Goal: Task Accomplishment & Management: Use online tool/utility

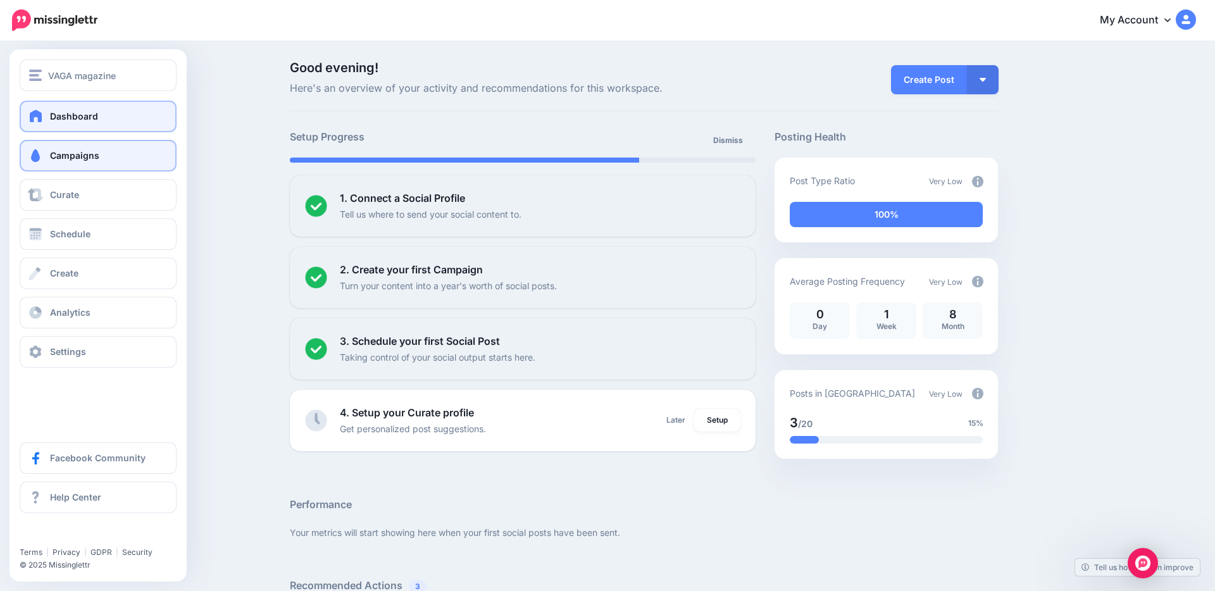
click at [39, 158] on span at bounding box center [35, 155] width 16 height 13
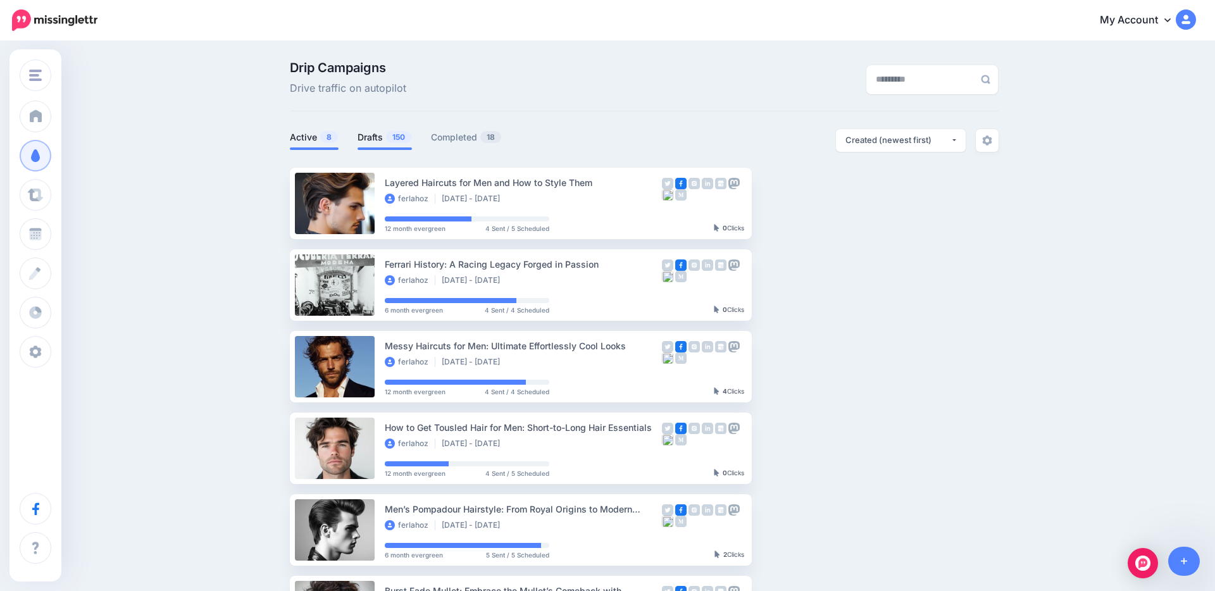
click at [371, 134] on link "Drafts 150" at bounding box center [385, 137] width 54 height 15
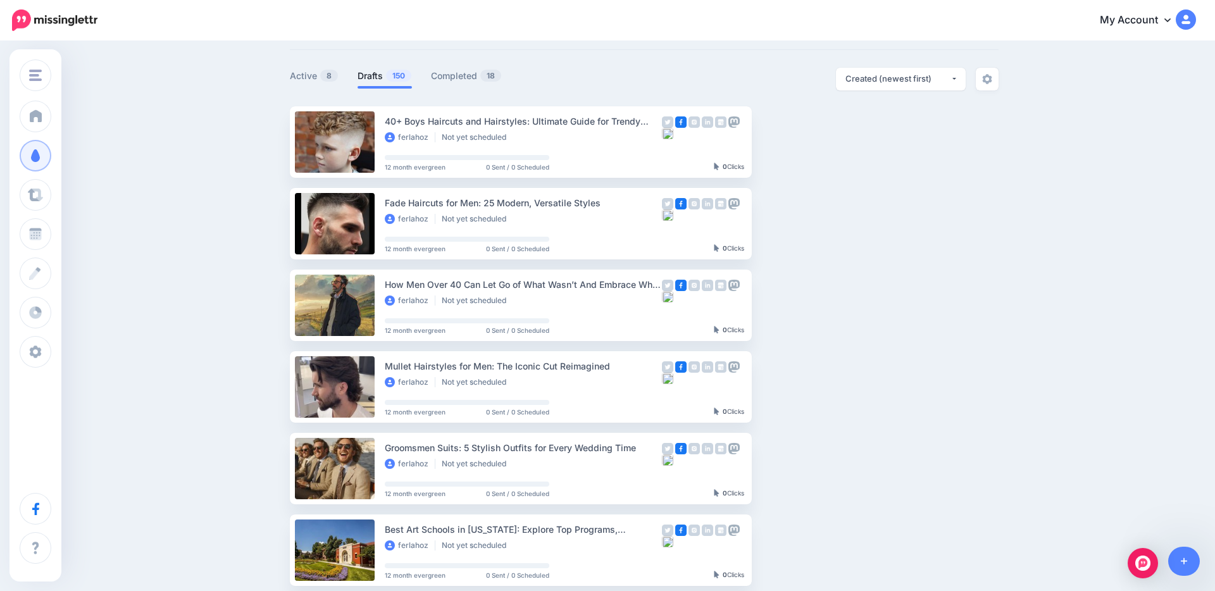
scroll to position [59, 0]
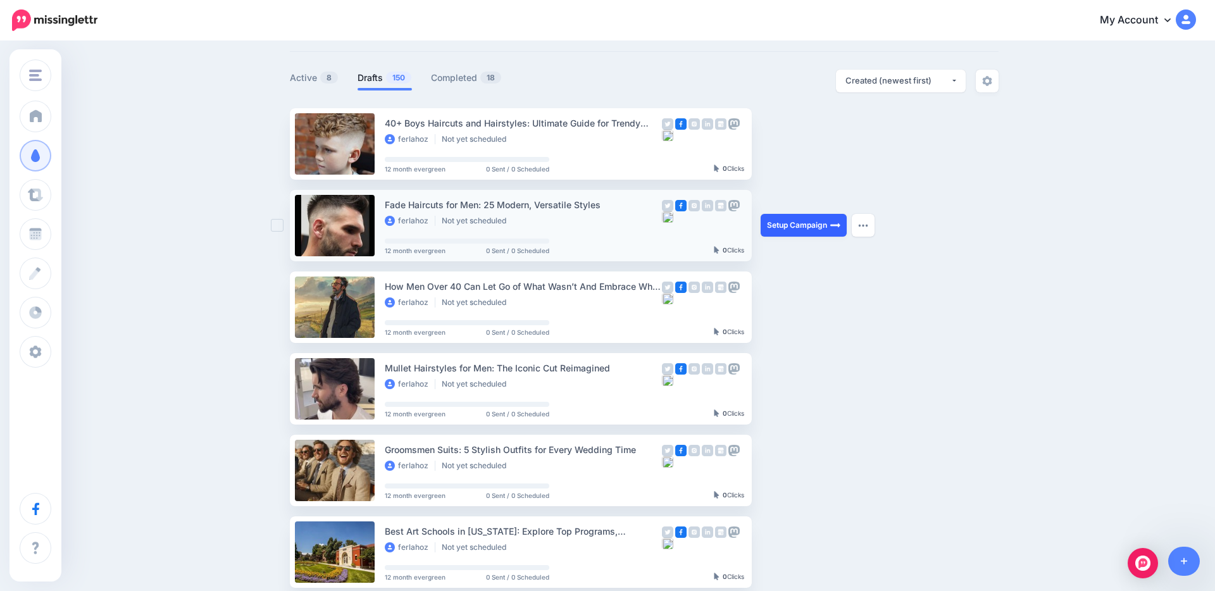
click at [794, 223] on link "Setup Campaign" at bounding box center [804, 225] width 86 height 23
click at [832, 224] on img at bounding box center [835, 225] width 10 height 10
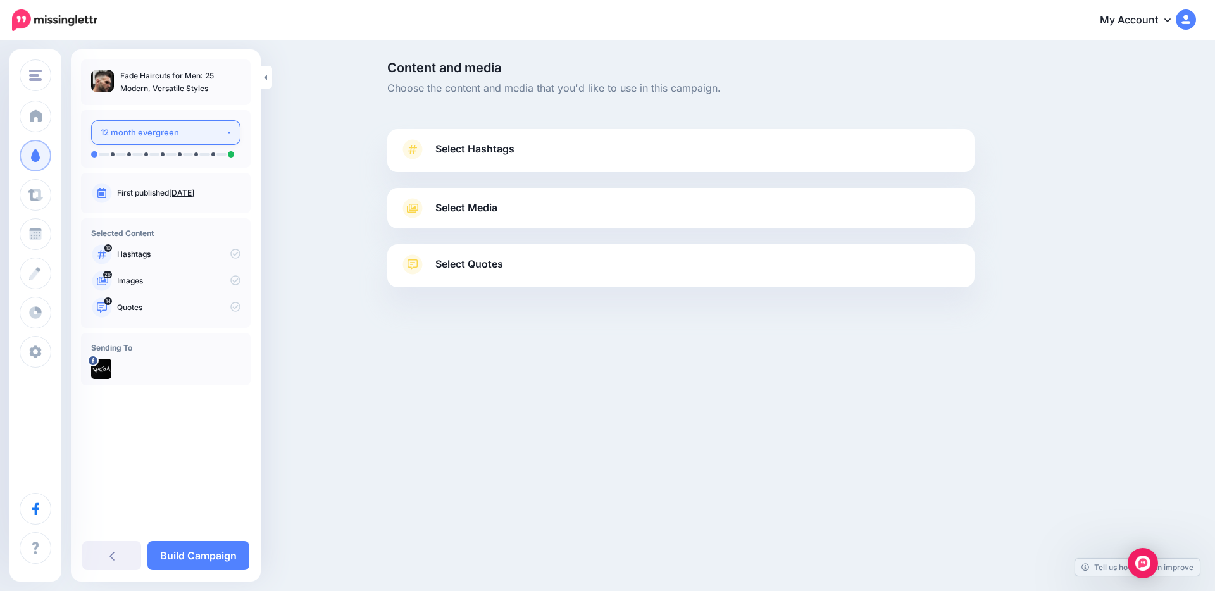
click at [196, 125] on div "12 month evergreen" at bounding box center [163, 132] width 125 height 15
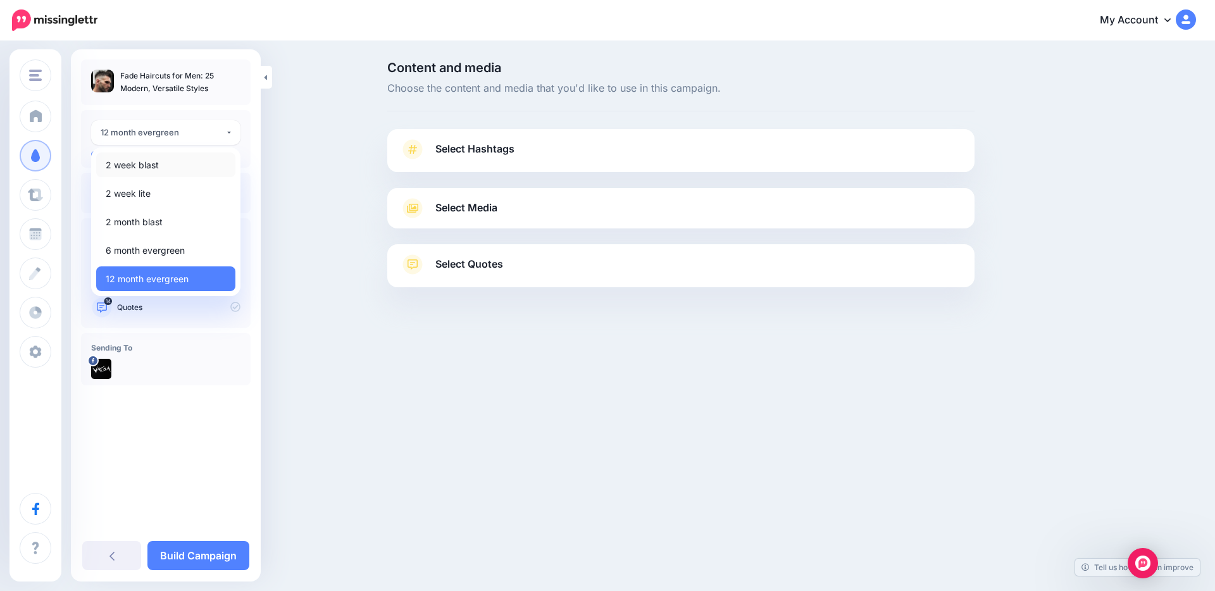
click at [173, 167] on link "2 week blast" at bounding box center [165, 165] width 139 height 25
select select "******"
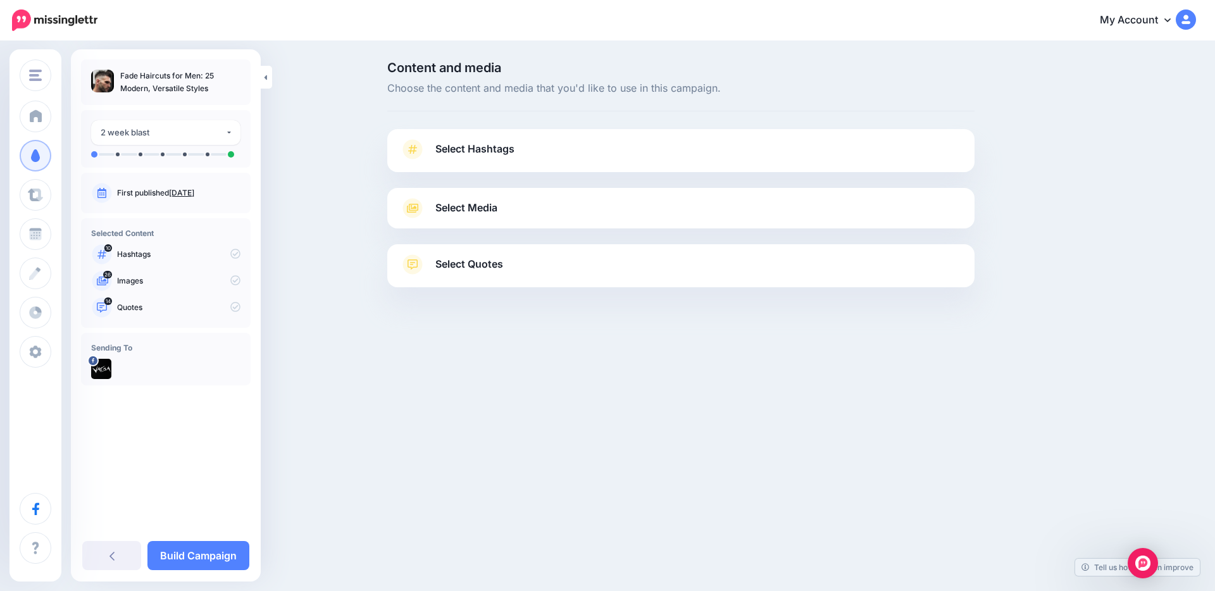
click at [480, 126] on div "Content and media Choose the content and media that you'd like to use in this c…" at bounding box center [681, 205] width 606 height 289
click at [471, 152] on span "Select Hashtags" at bounding box center [474, 148] width 79 height 17
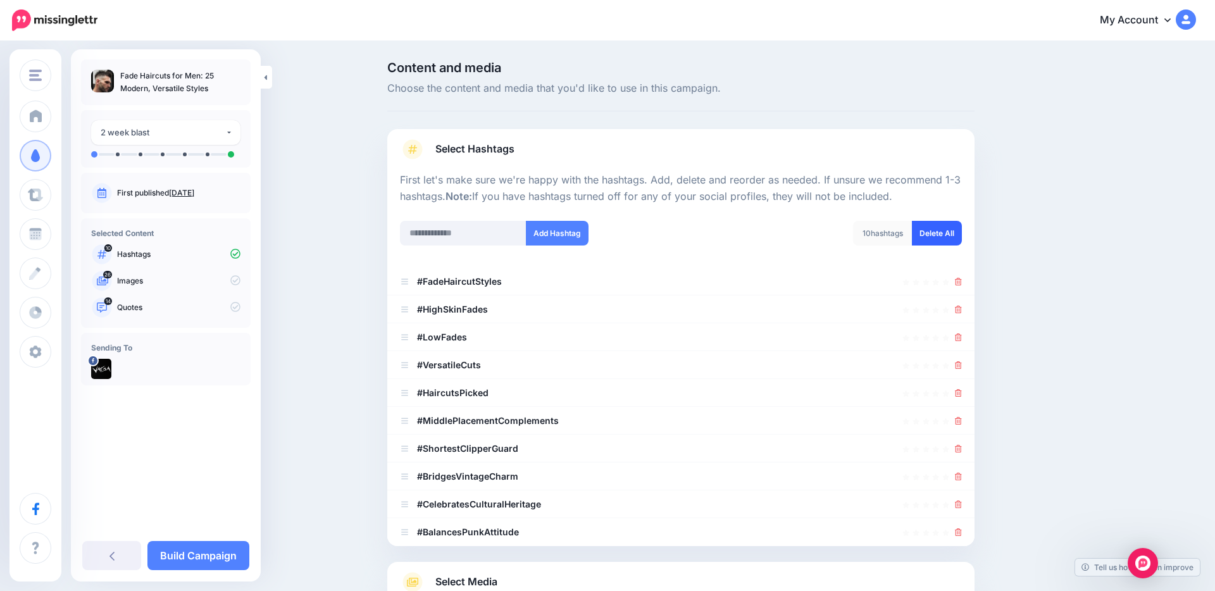
click at [944, 239] on link "Delete All" at bounding box center [937, 233] width 50 height 25
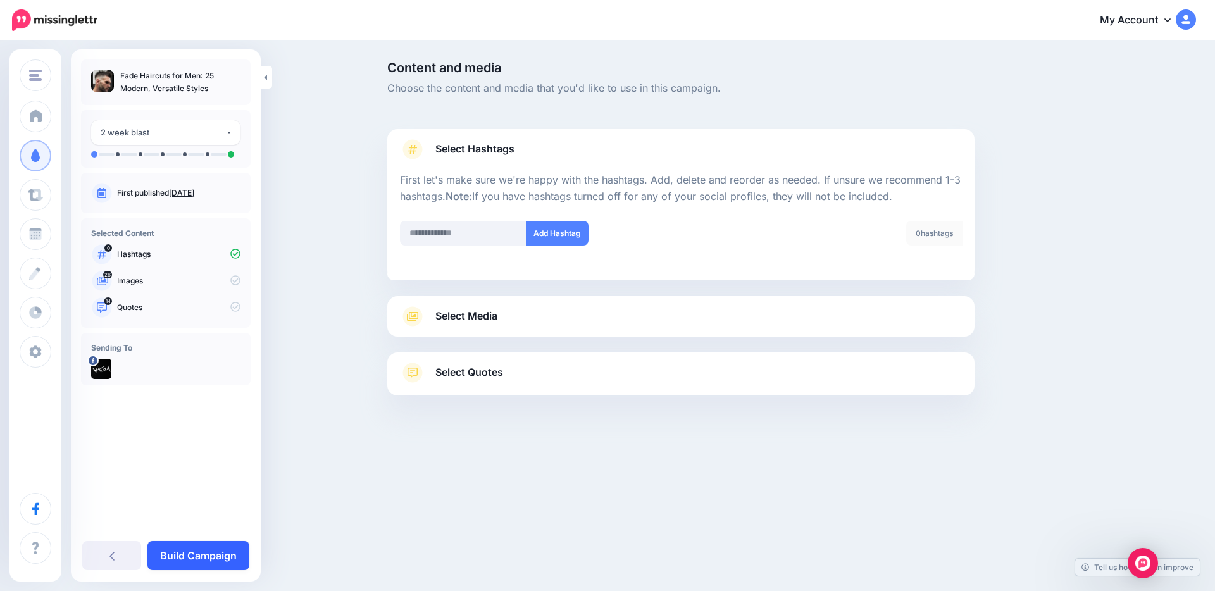
click at [235, 549] on link "Build Campaign" at bounding box center [198, 555] width 102 height 29
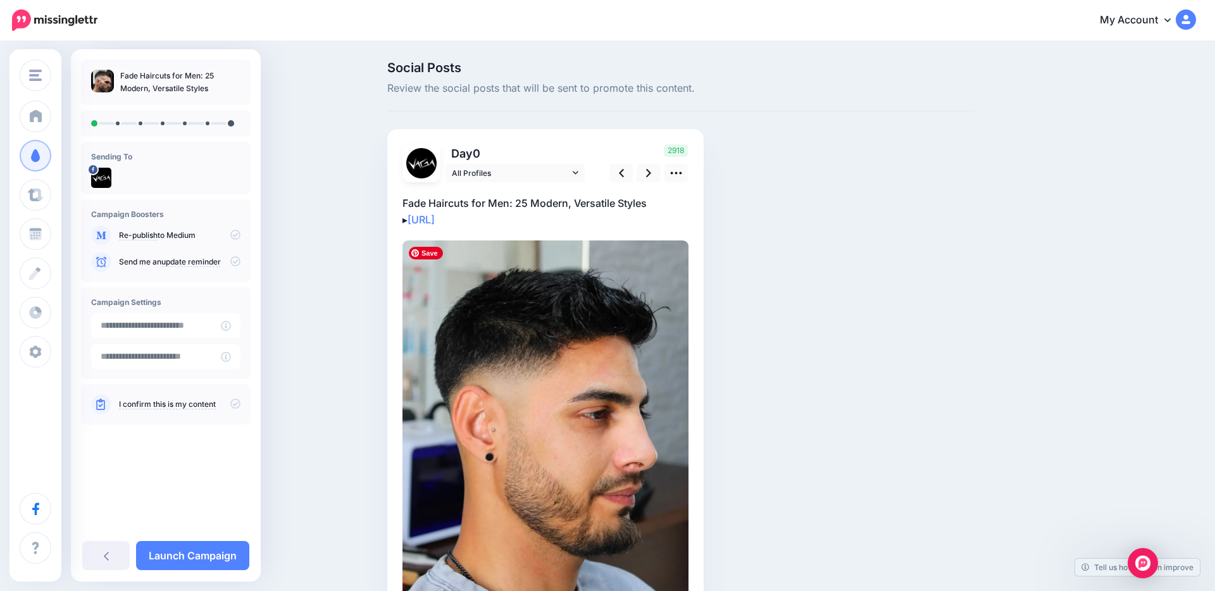
scroll to position [79, 0]
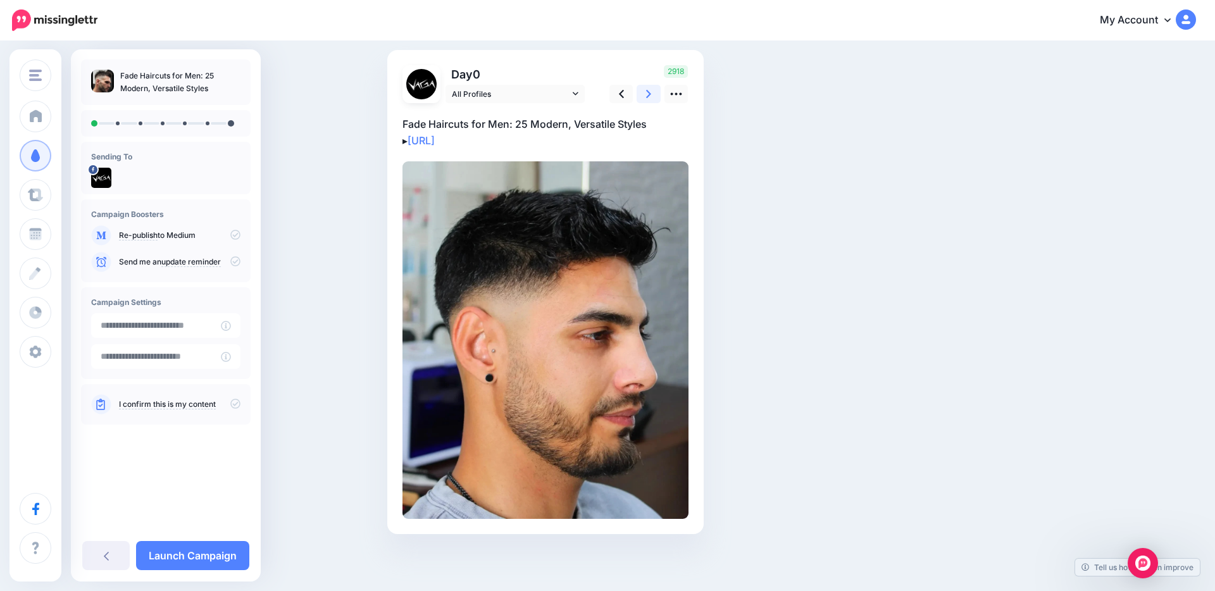
click at [644, 96] on link at bounding box center [649, 94] width 24 height 18
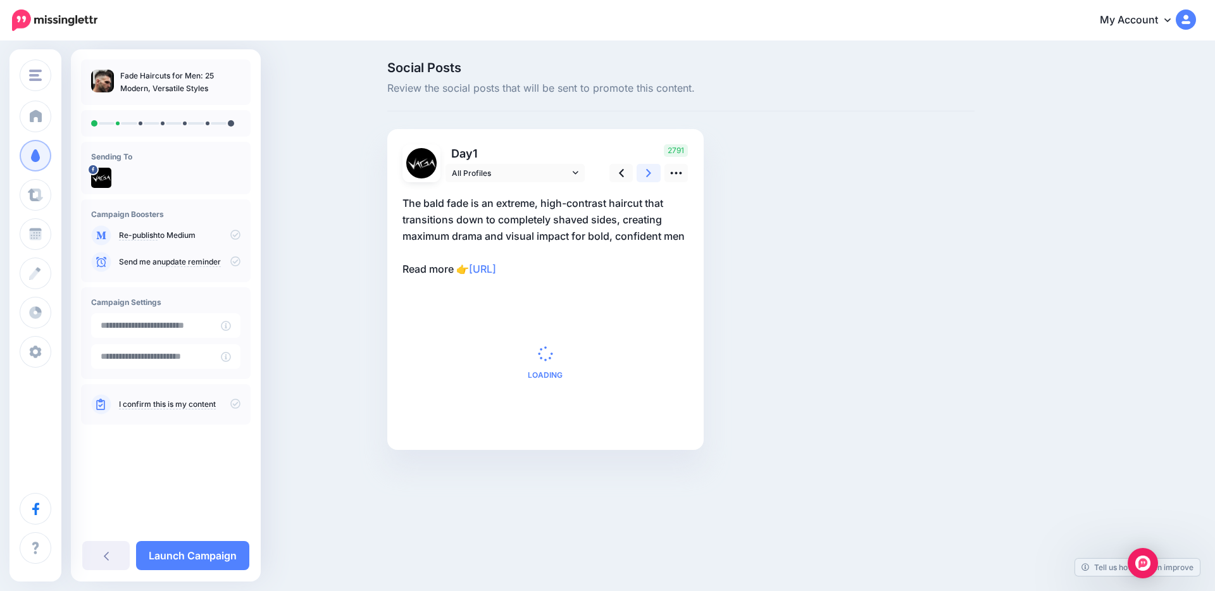
scroll to position [0, 0]
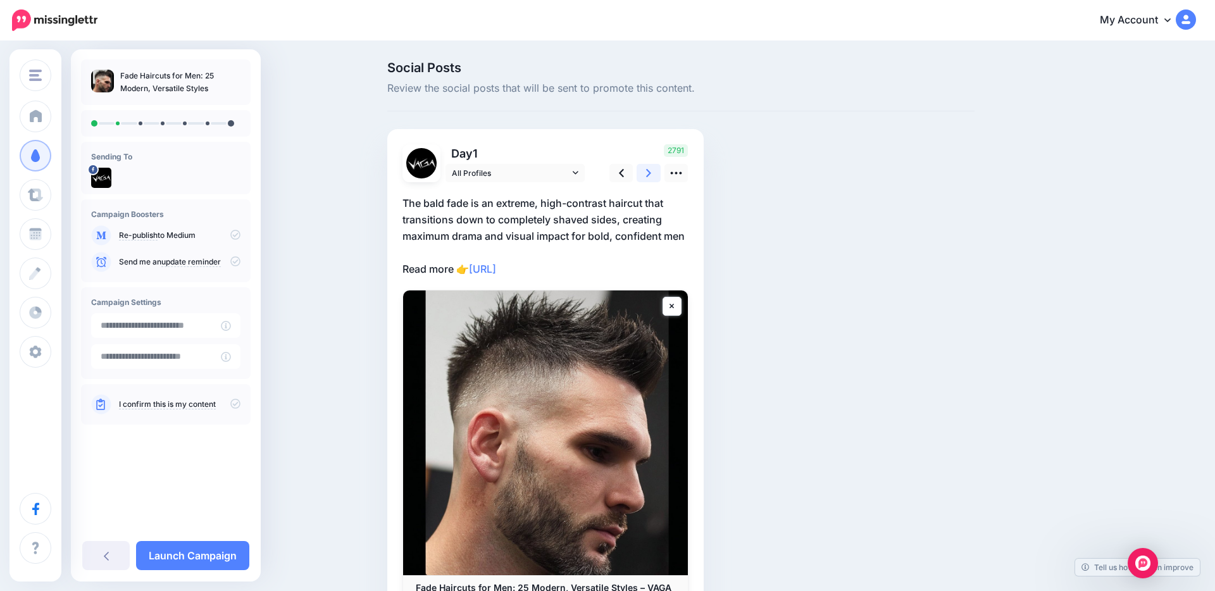
click at [654, 175] on link at bounding box center [649, 173] width 24 height 18
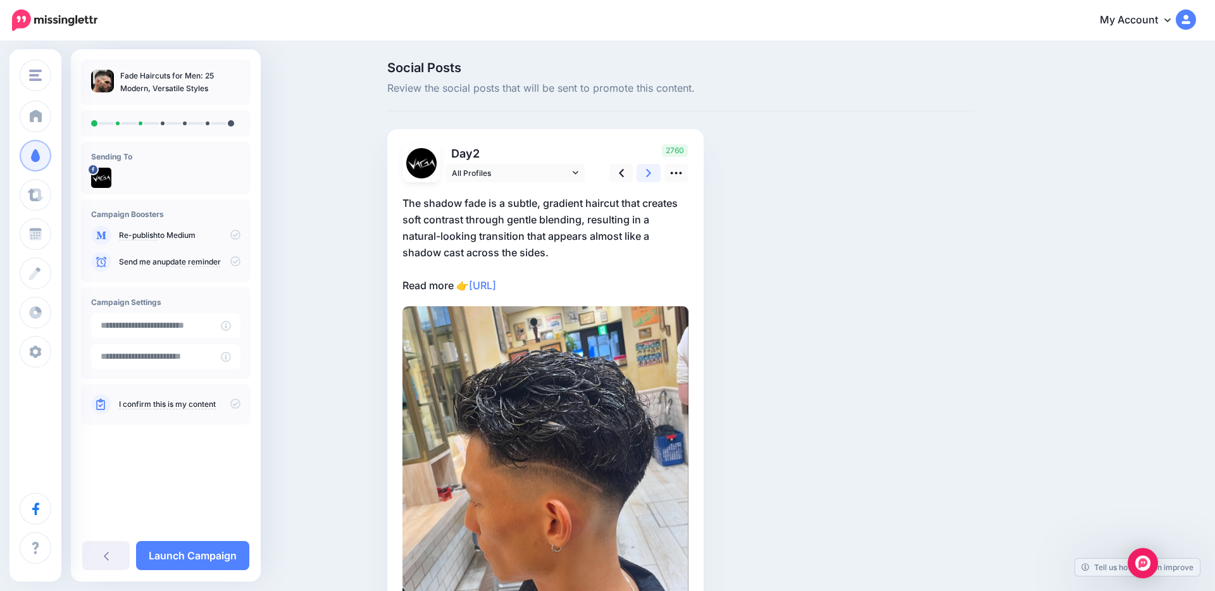
scroll to position [35, 0]
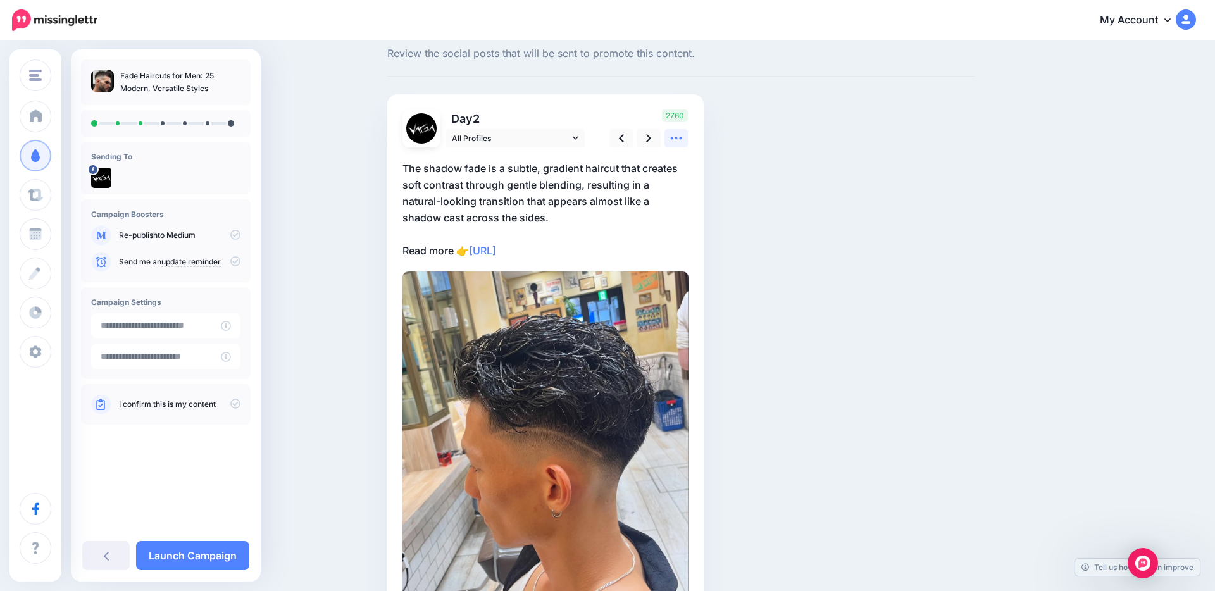
click at [672, 137] on icon at bounding box center [676, 138] width 11 height 3
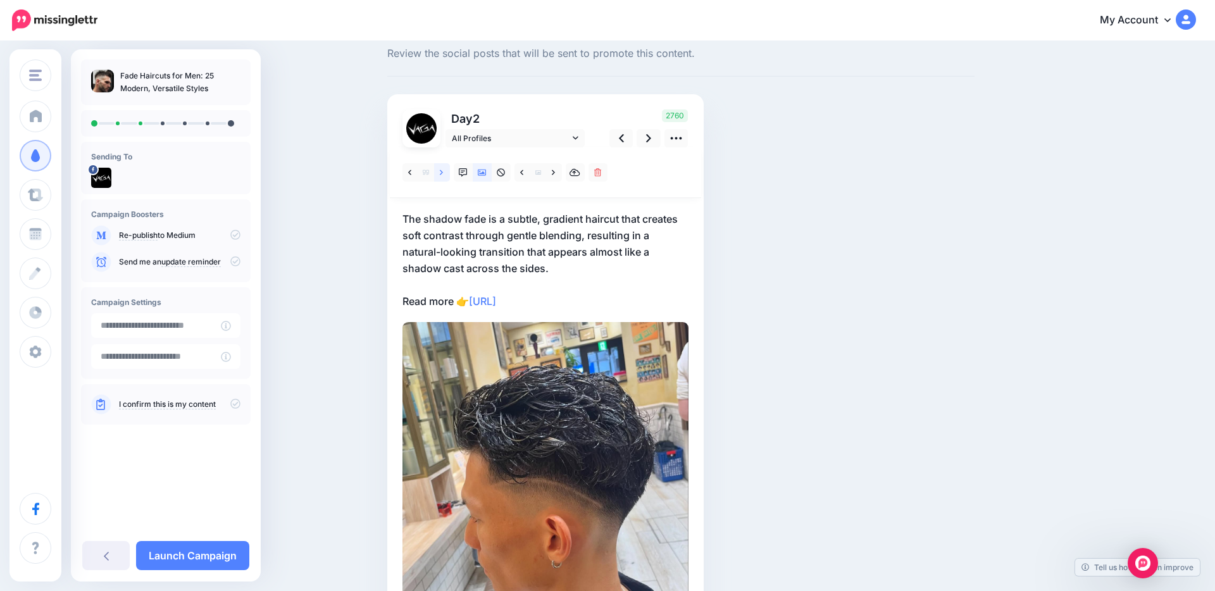
click at [440, 170] on icon at bounding box center [441, 172] width 3 height 9
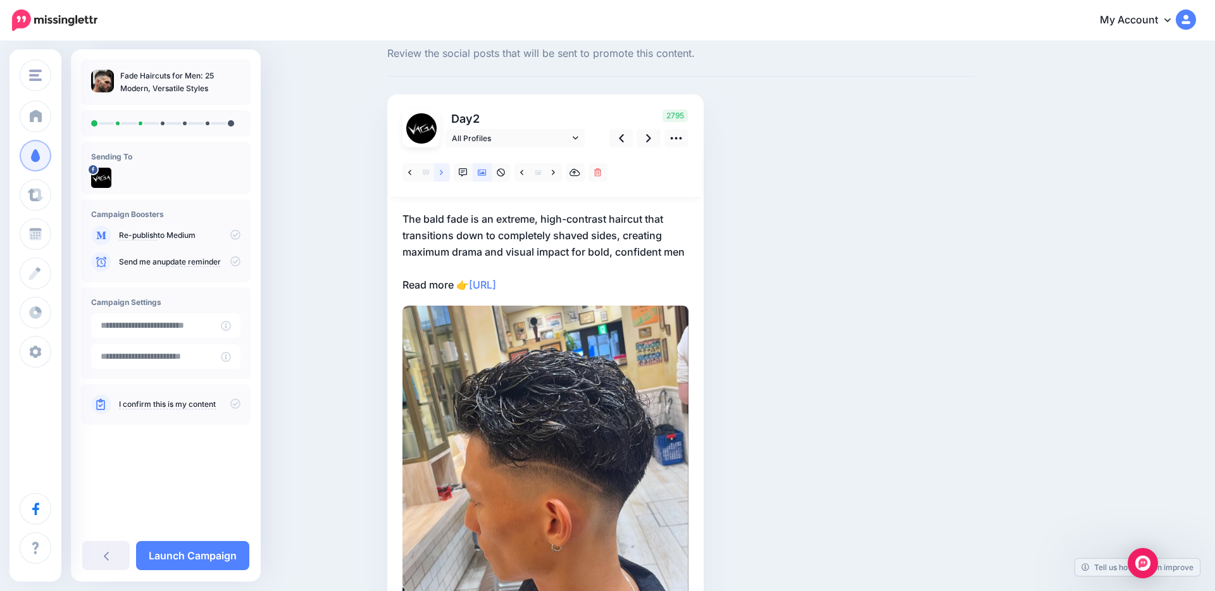
click at [440, 170] on icon at bounding box center [441, 172] width 3 height 9
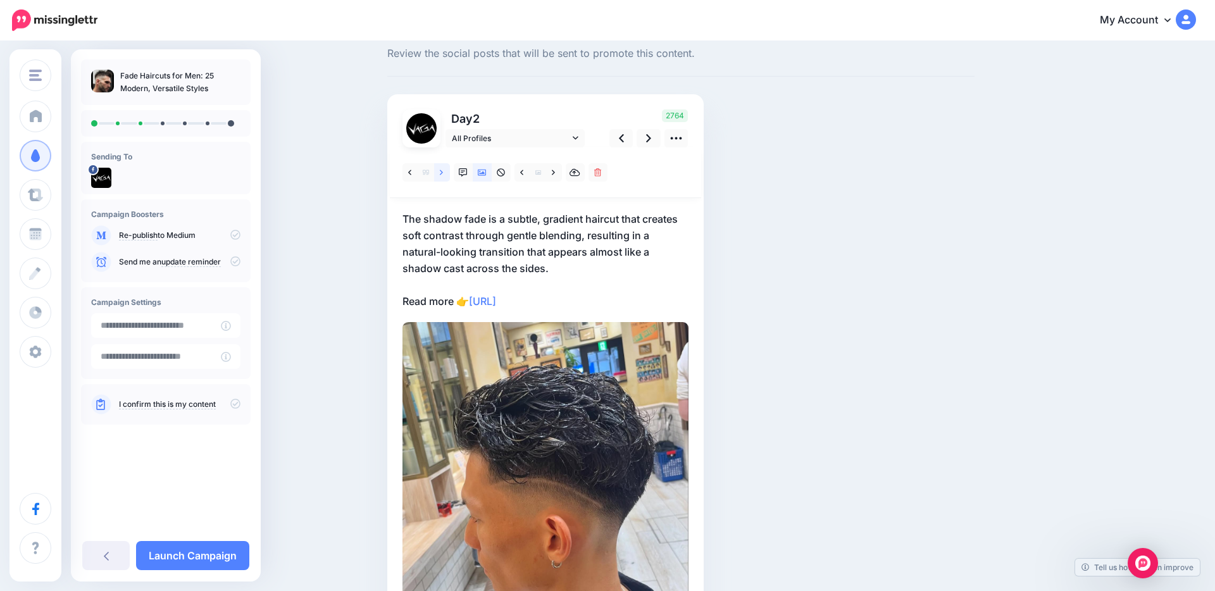
click at [440, 173] on icon at bounding box center [441, 172] width 3 height 9
click at [445, 176] on link at bounding box center [442, 172] width 16 height 18
click at [445, 177] on link at bounding box center [442, 172] width 16 height 18
click at [409, 175] on icon at bounding box center [409, 172] width 3 height 9
click at [441, 176] on icon at bounding box center [441, 172] width 3 height 9
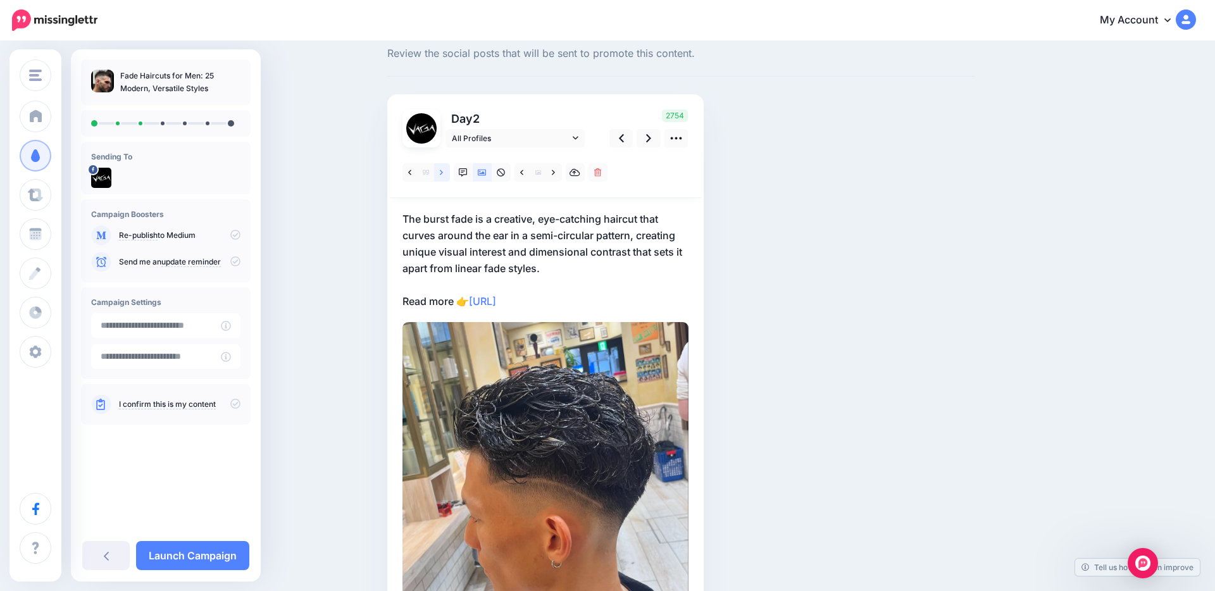
click at [441, 176] on icon at bounding box center [441, 172] width 3 height 9
click at [440, 176] on icon at bounding box center [441, 172] width 3 height 9
click at [442, 176] on icon at bounding box center [441, 172] width 3 height 9
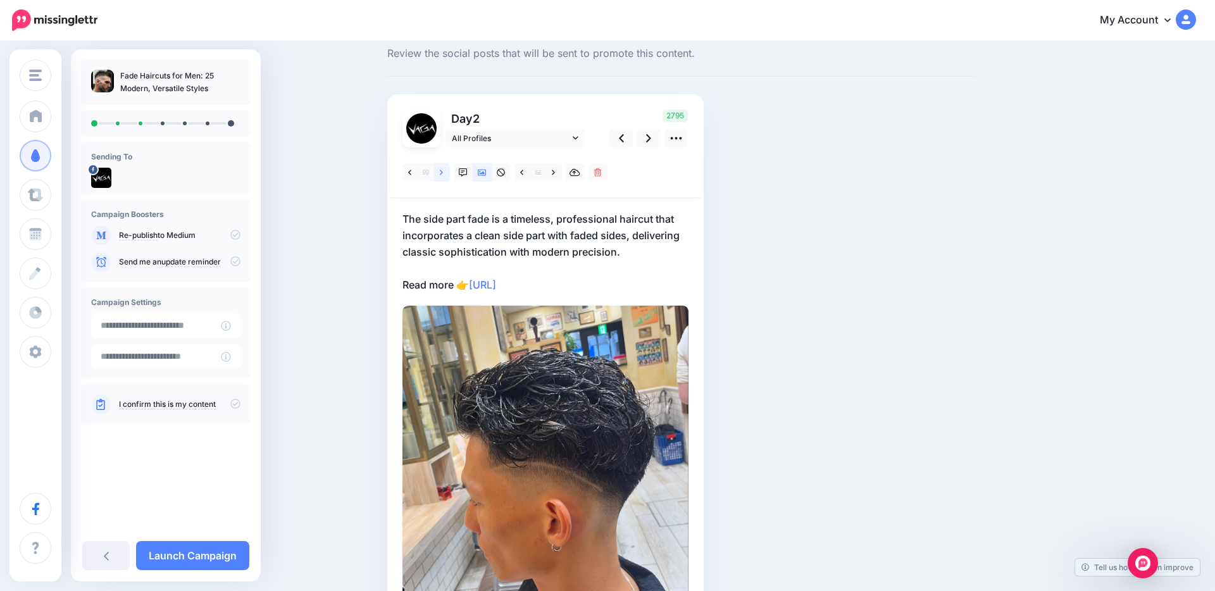
click at [442, 176] on icon at bounding box center [441, 172] width 3 height 9
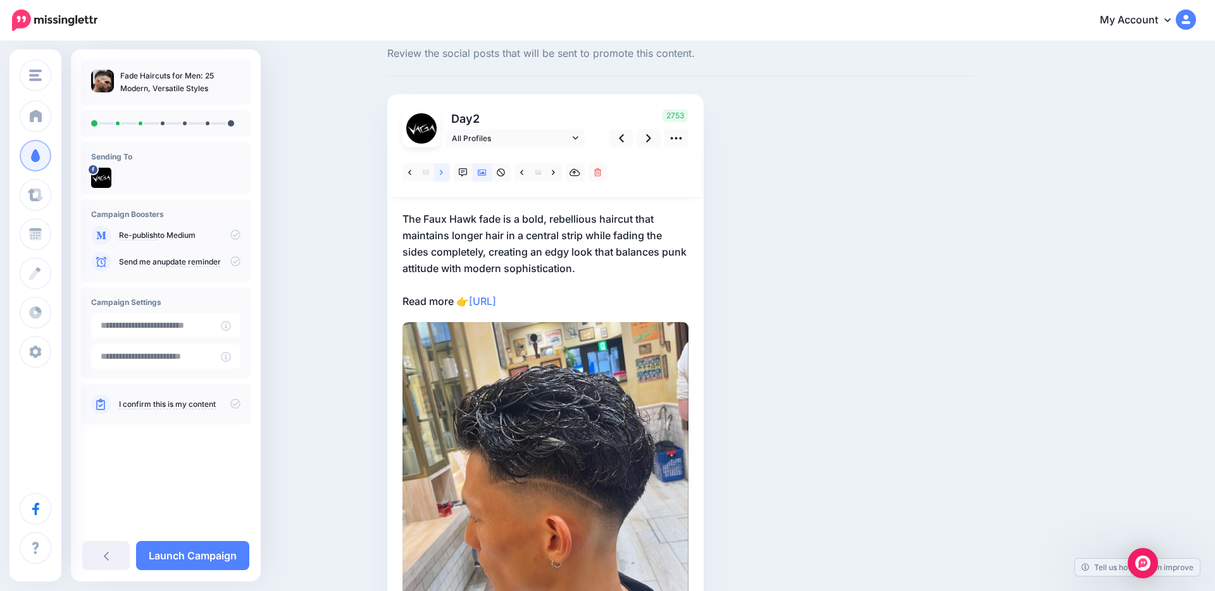
click at [442, 176] on icon at bounding box center [441, 172] width 3 height 9
click at [619, 137] on icon at bounding box center [621, 138] width 5 height 13
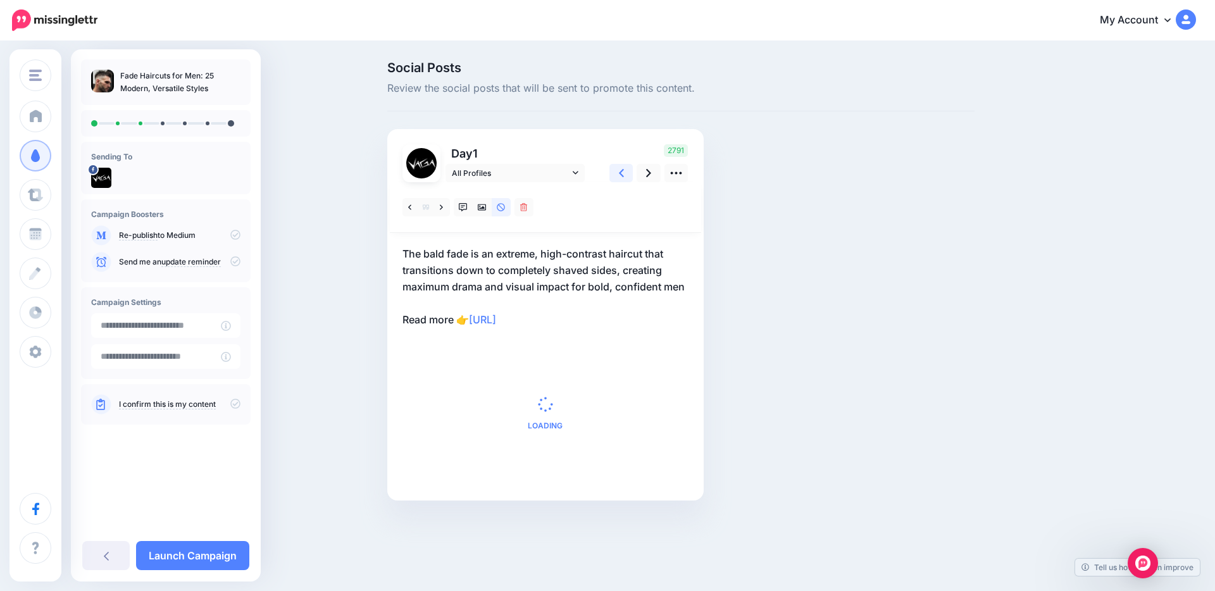
scroll to position [0, 0]
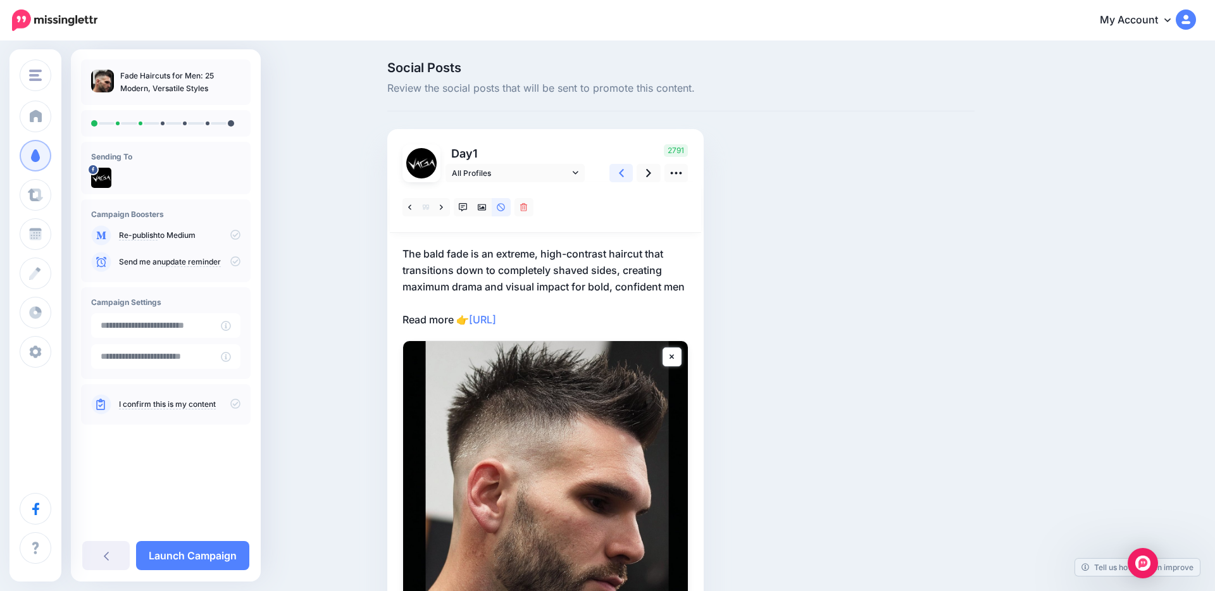
click at [619, 170] on icon at bounding box center [621, 172] width 5 height 13
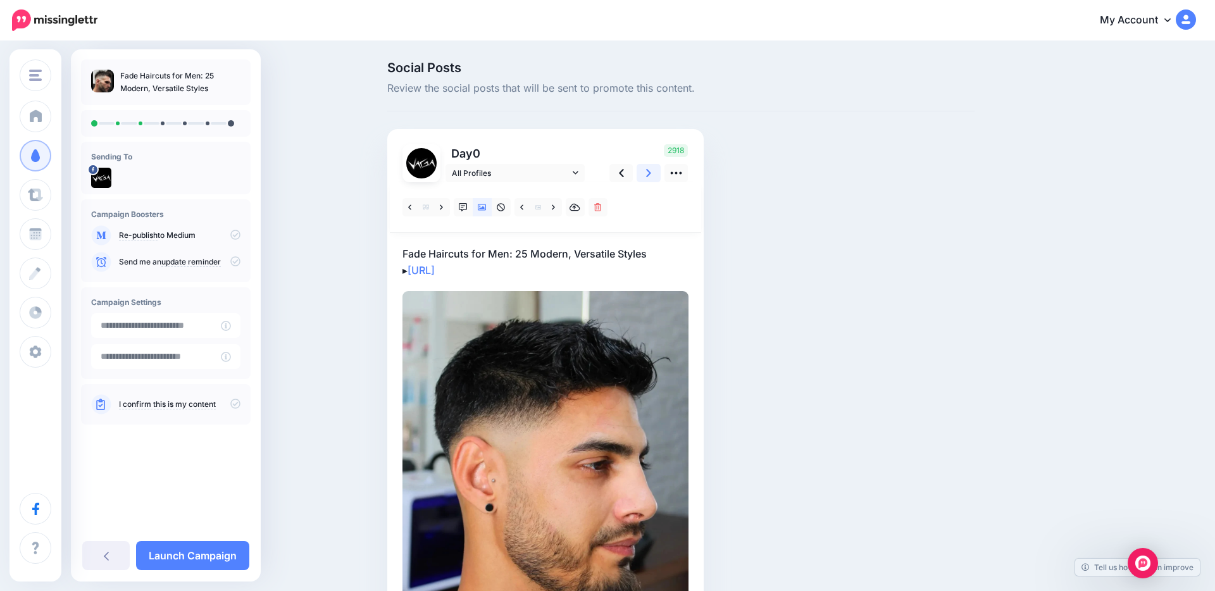
click at [647, 174] on icon at bounding box center [648, 172] width 5 height 13
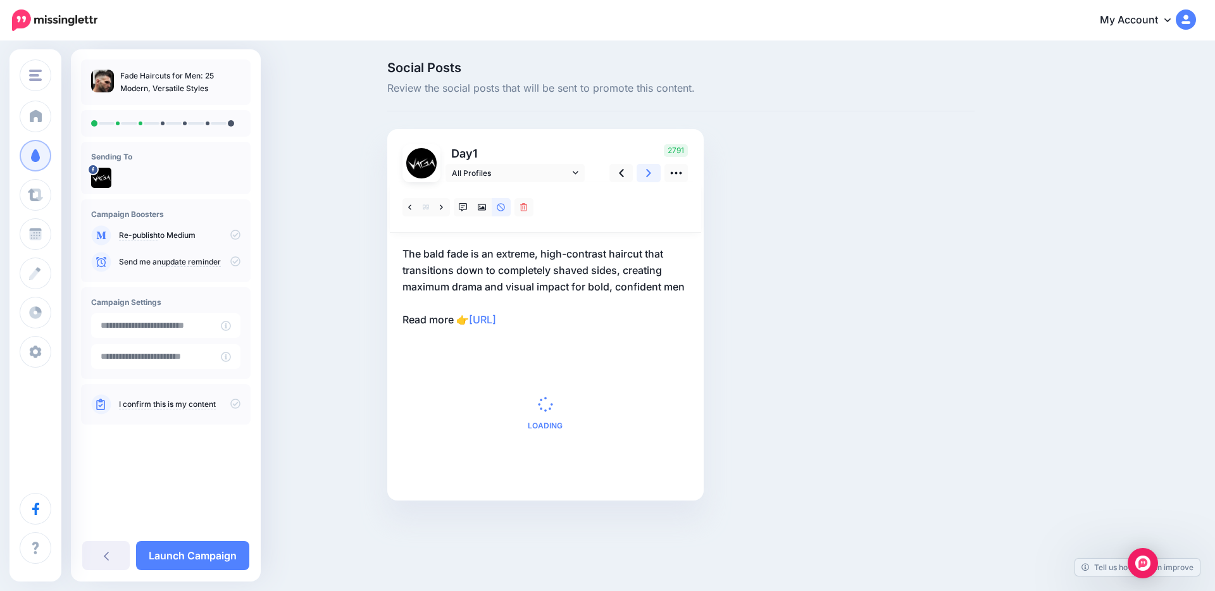
click at [647, 174] on icon at bounding box center [648, 172] width 5 height 13
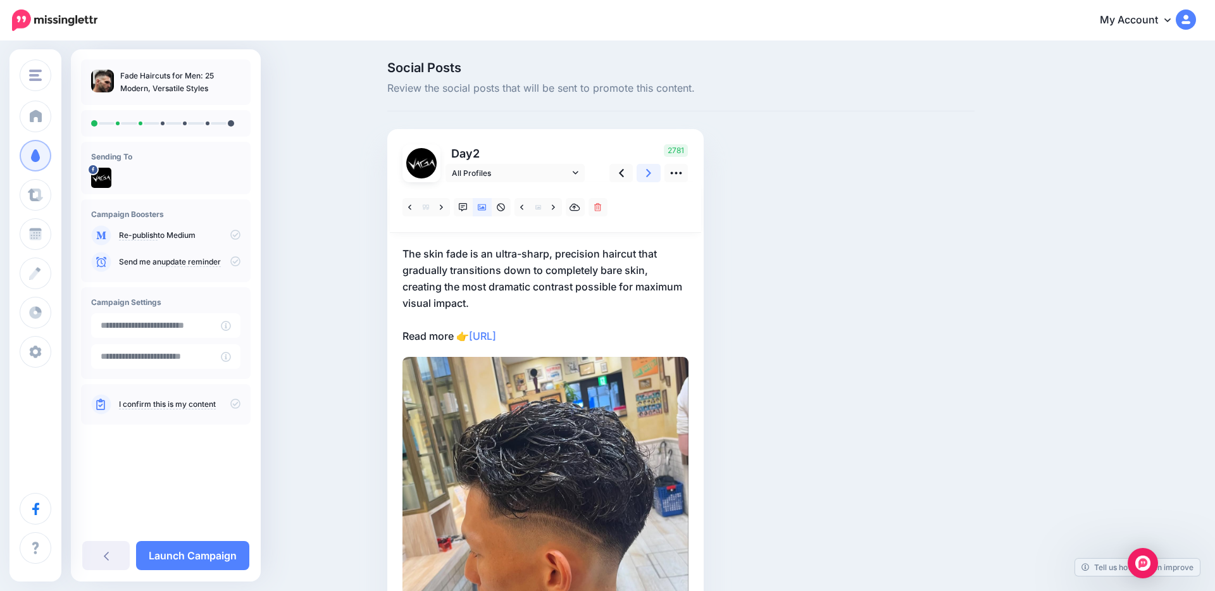
click at [647, 174] on icon at bounding box center [648, 172] width 5 height 13
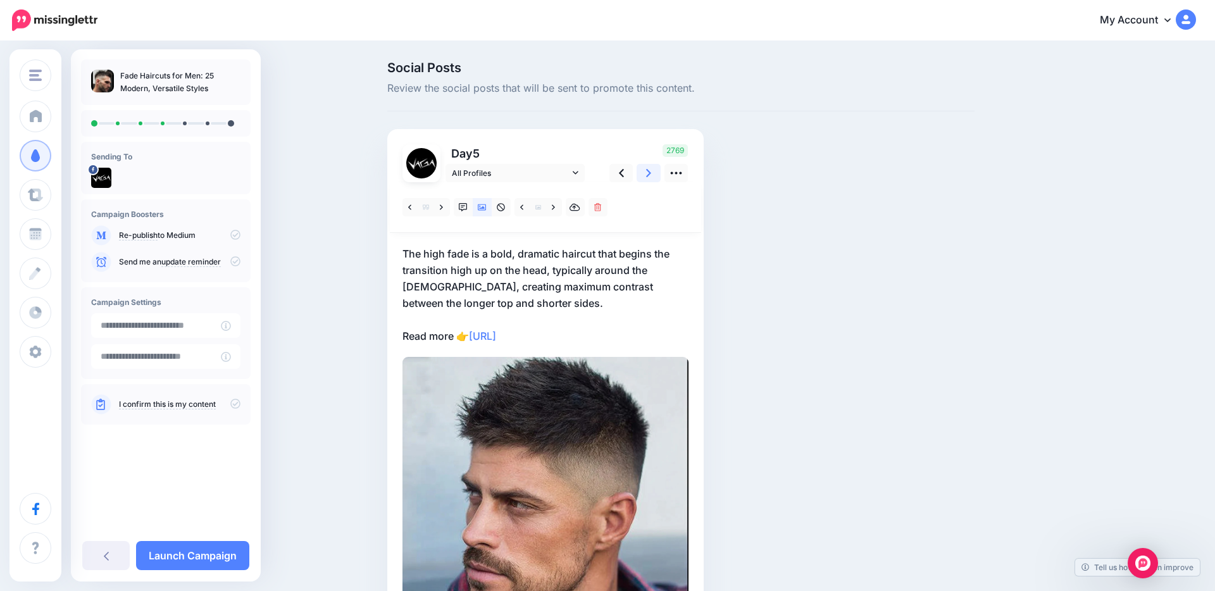
click at [649, 171] on icon at bounding box center [648, 173] width 5 height 8
click at [614, 177] on link at bounding box center [621, 173] width 24 height 18
click at [615, 177] on link at bounding box center [621, 173] width 24 height 18
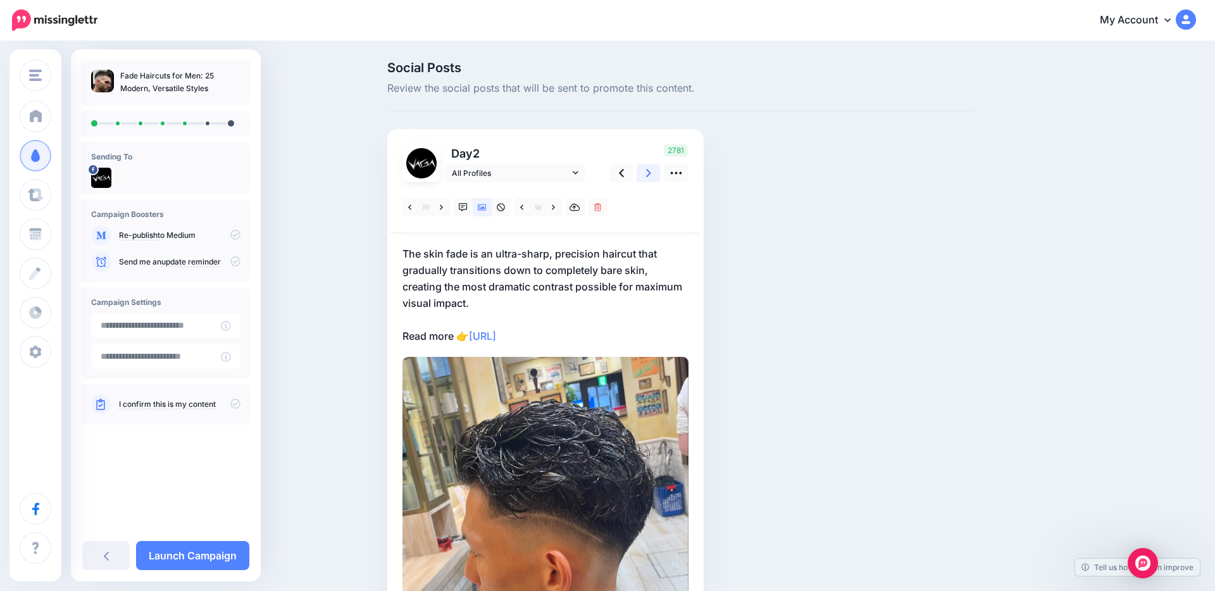
click at [645, 173] on link at bounding box center [649, 173] width 24 height 18
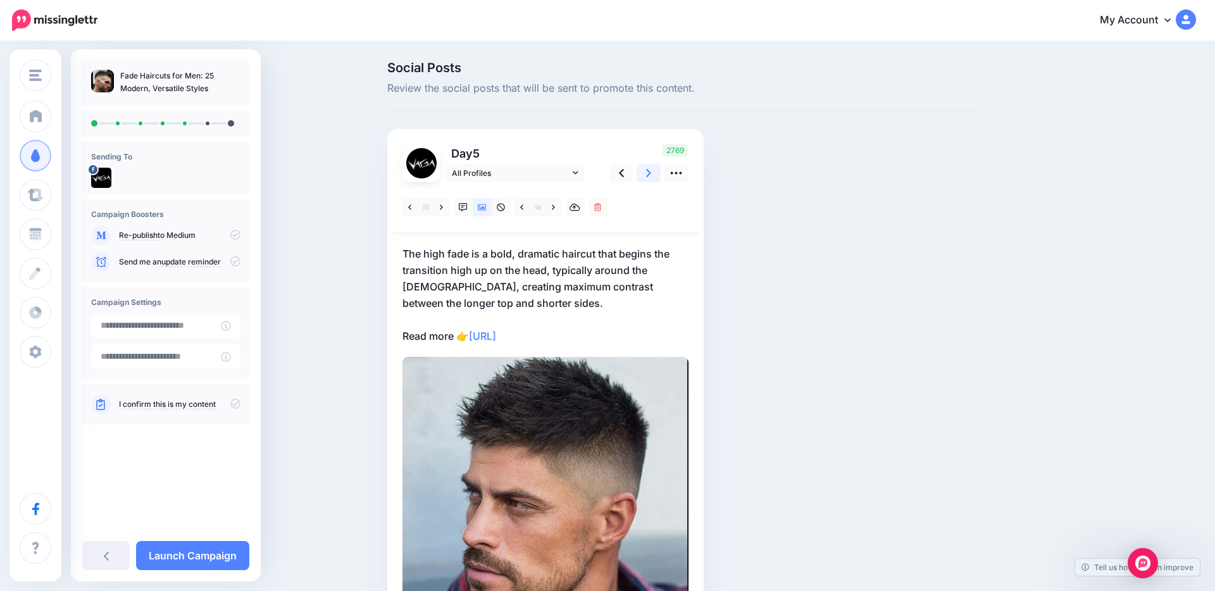
click at [645, 173] on link at bounding box center [649, 173] width 24 height 18
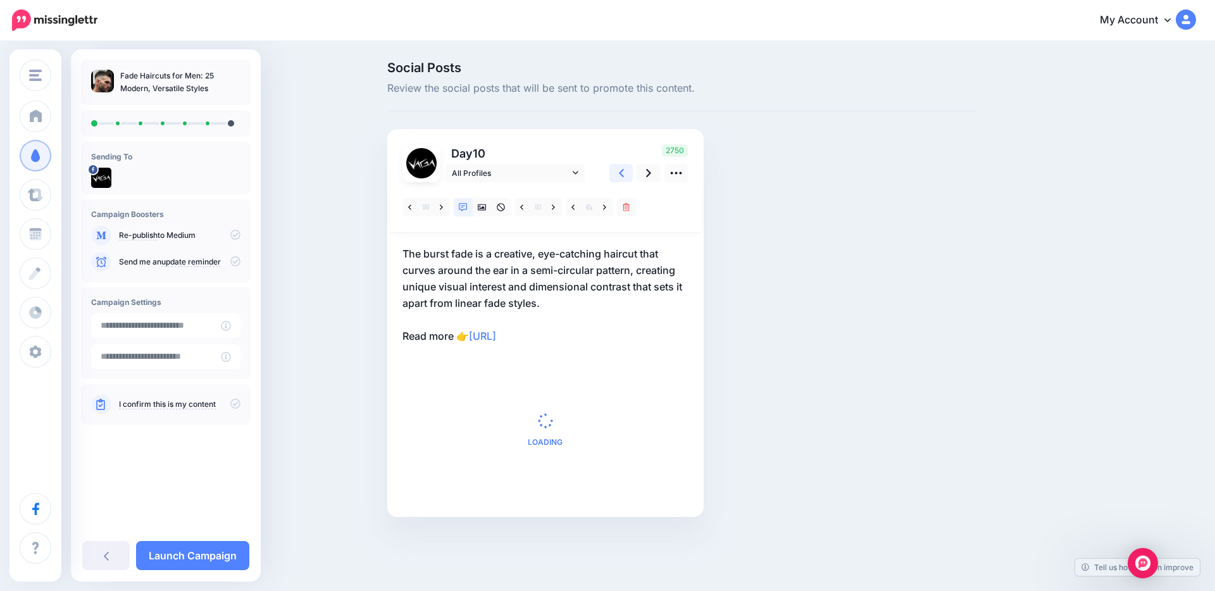
click at [624, 174] on link at bounding box center [621, 173] width 24 height 18
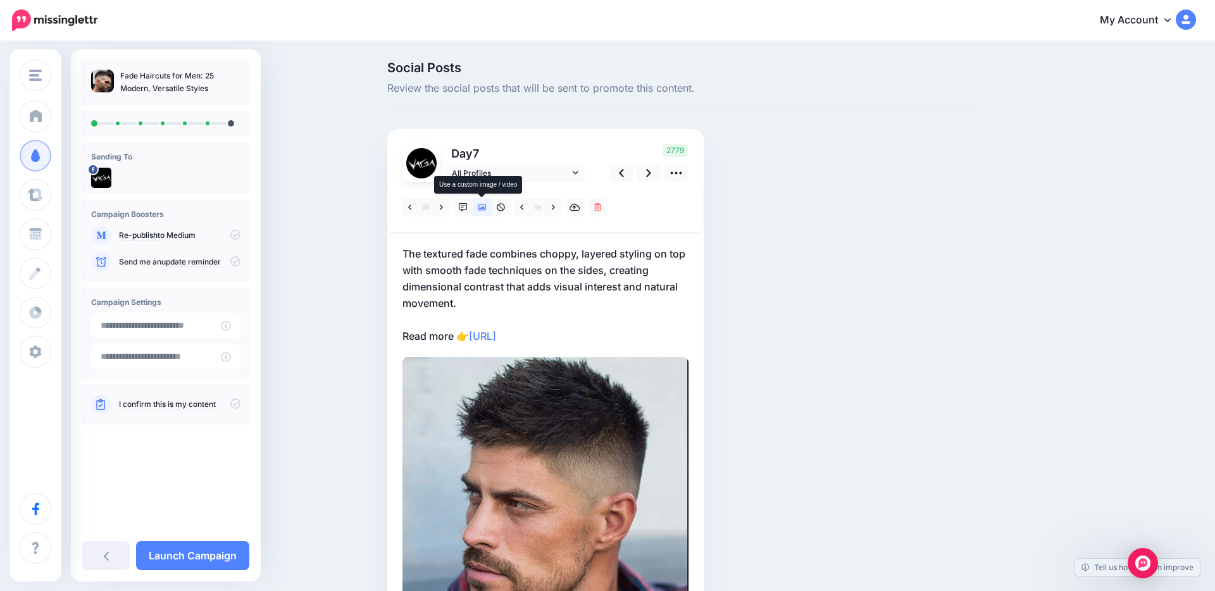
click at [482, 211] on icon at bounding box center [482, 207] width 9 height 9
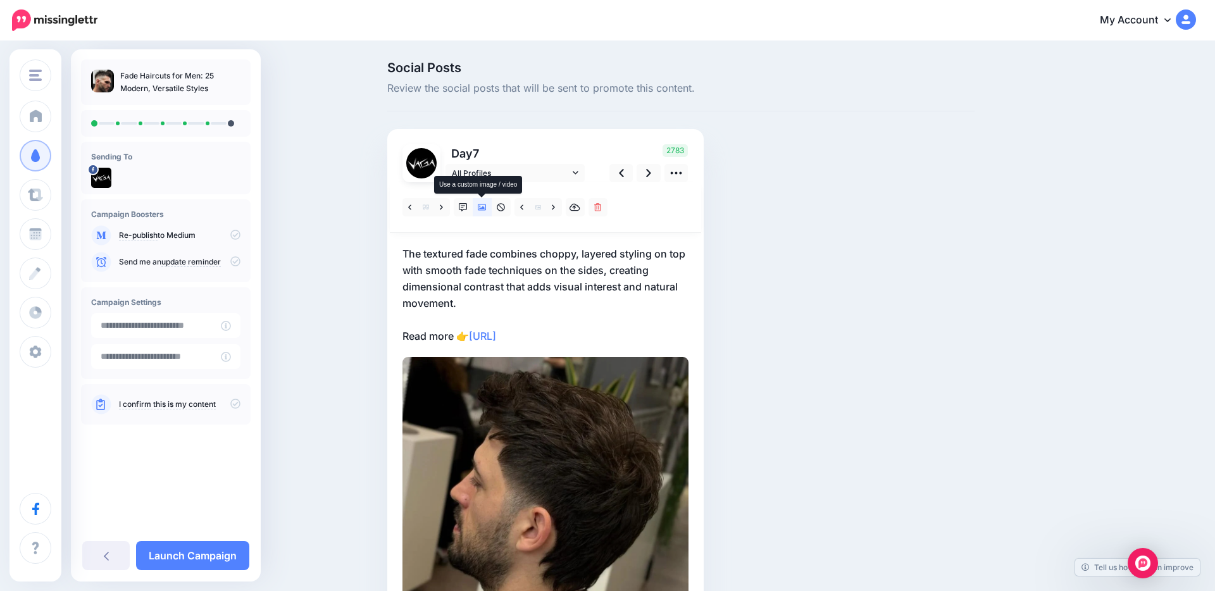
click at [483, 210] on icon at bounding box center [482, 207] width 9 height 6
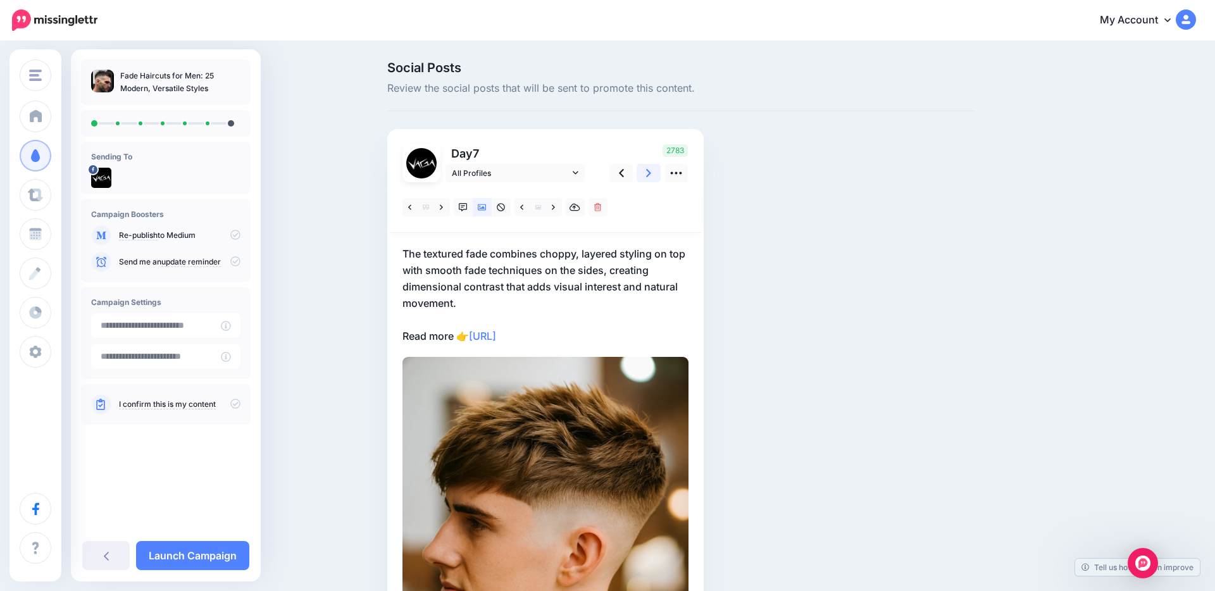
click at [648, 176] on icon at bounding box center [648, 172] width 5 height 13
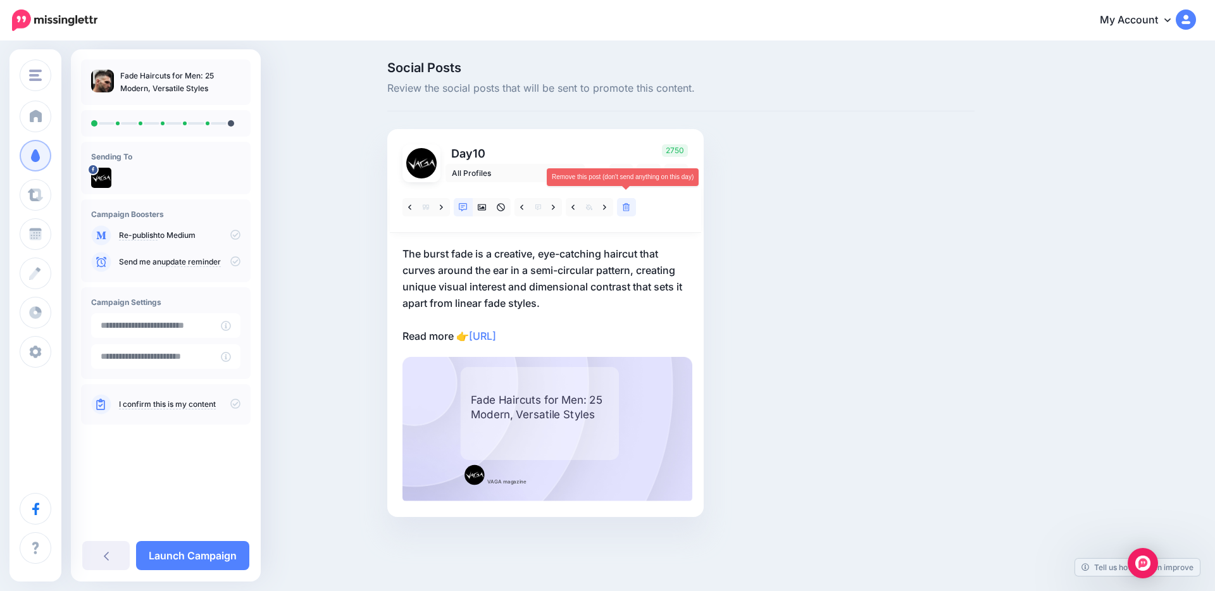
click at [626, 208] on icon at bounding box center [627, 207] width 8 height 9
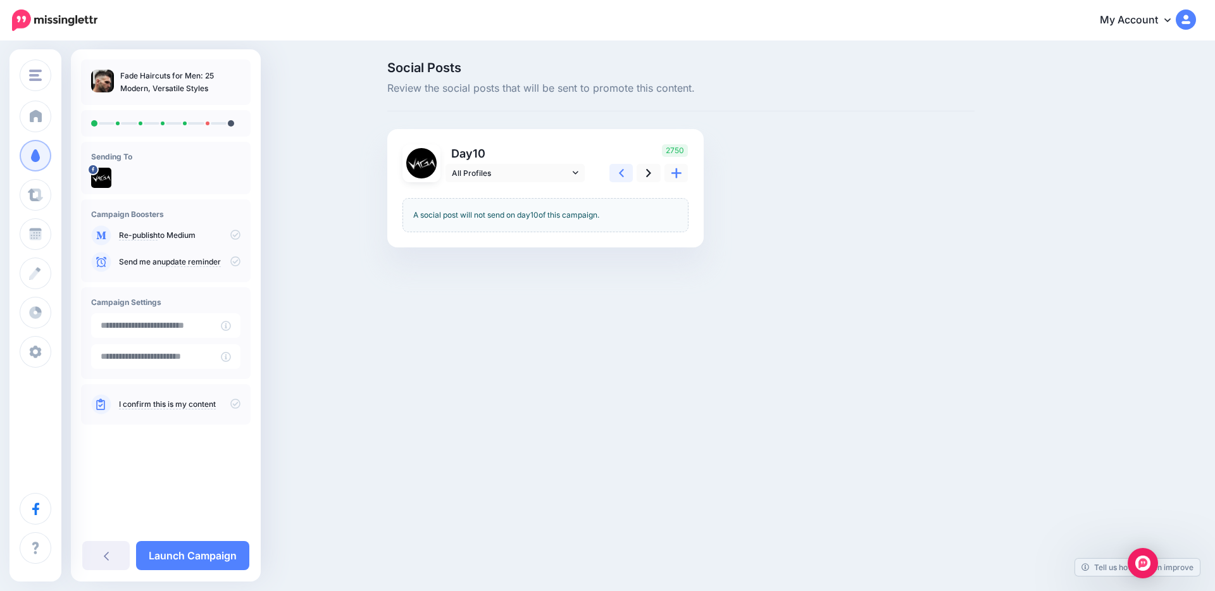
click at [621, 177] on icon at bounding box center [621, 172] width 5 height 13
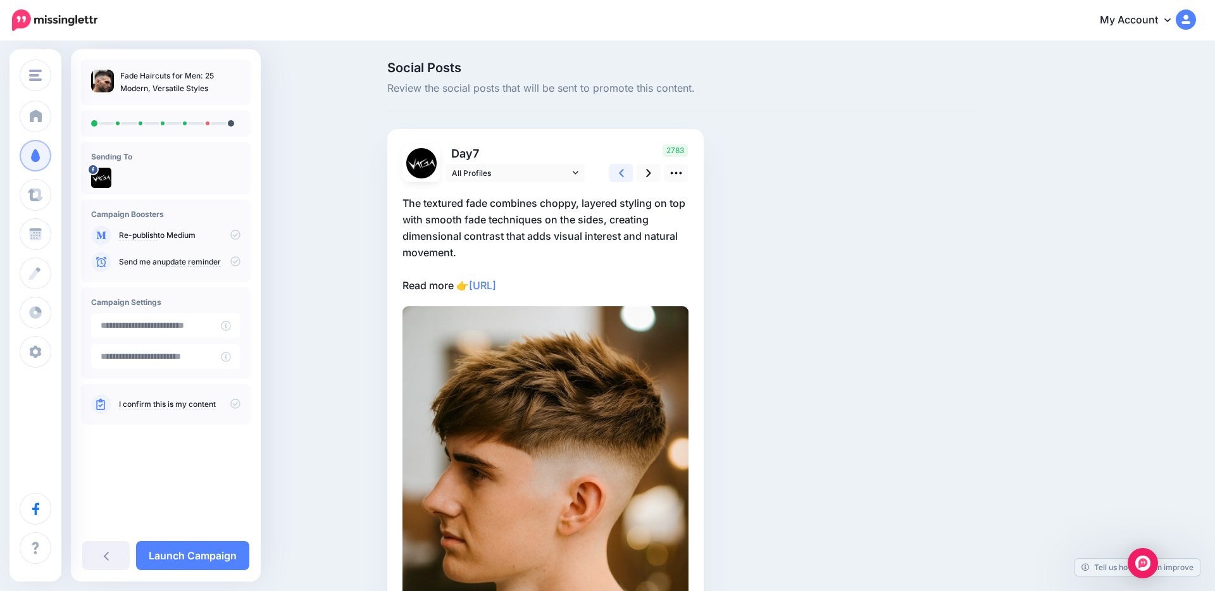
click at [621, 177] on icon at bounding box center [621, 172] width 5 height 13
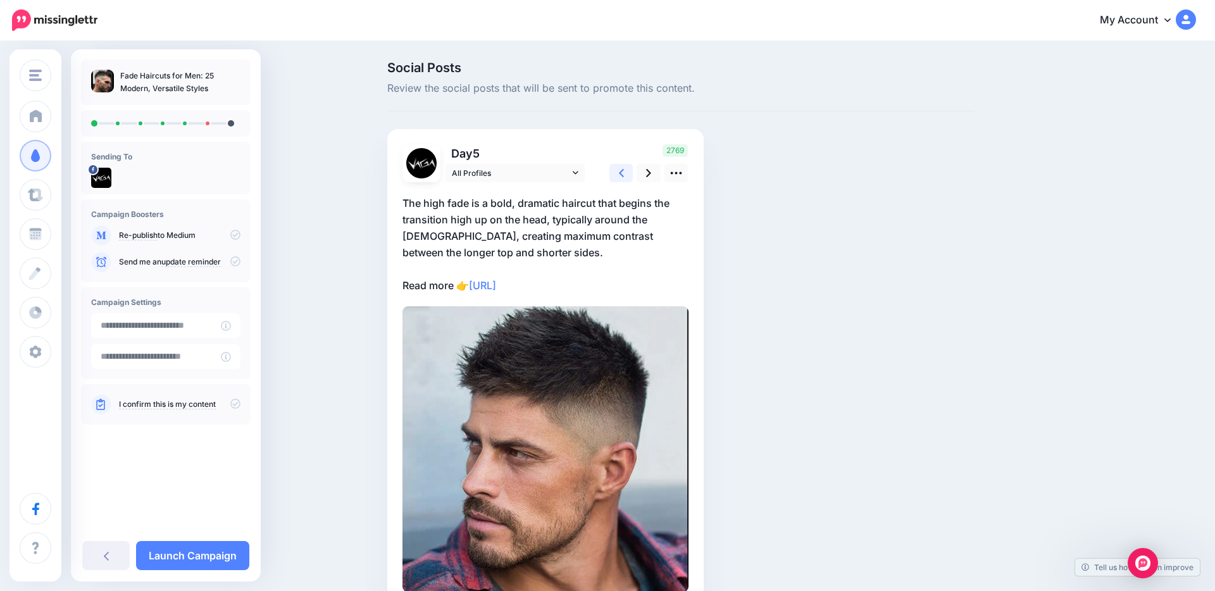
click at [621, 177] on icon at bounding box center [621, 172] width 5 height 13
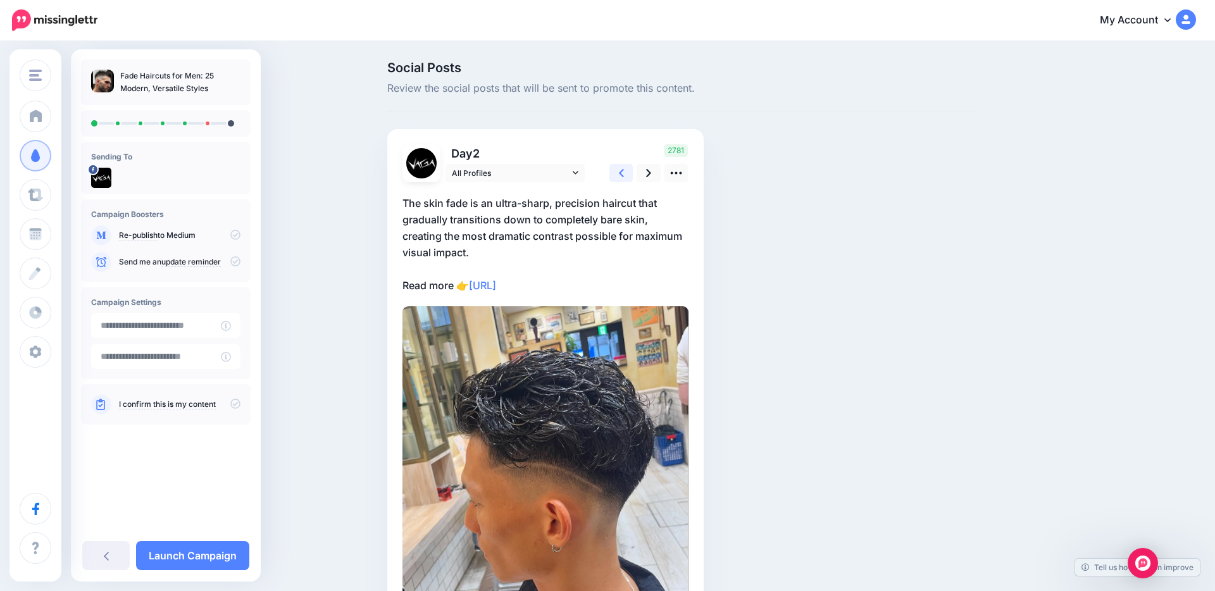
click at [621, 177] on icon at bounding box center [621, 172] width 5 height 13
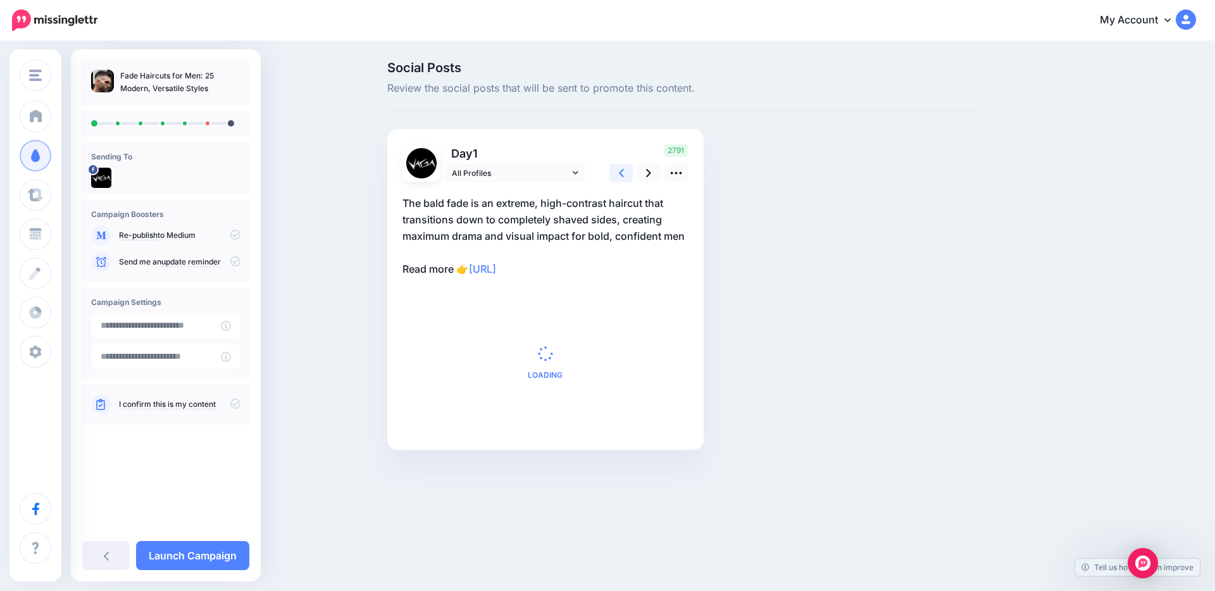
click at [621, 177] on icon at bounding box center [621, 172] width 5 height 13
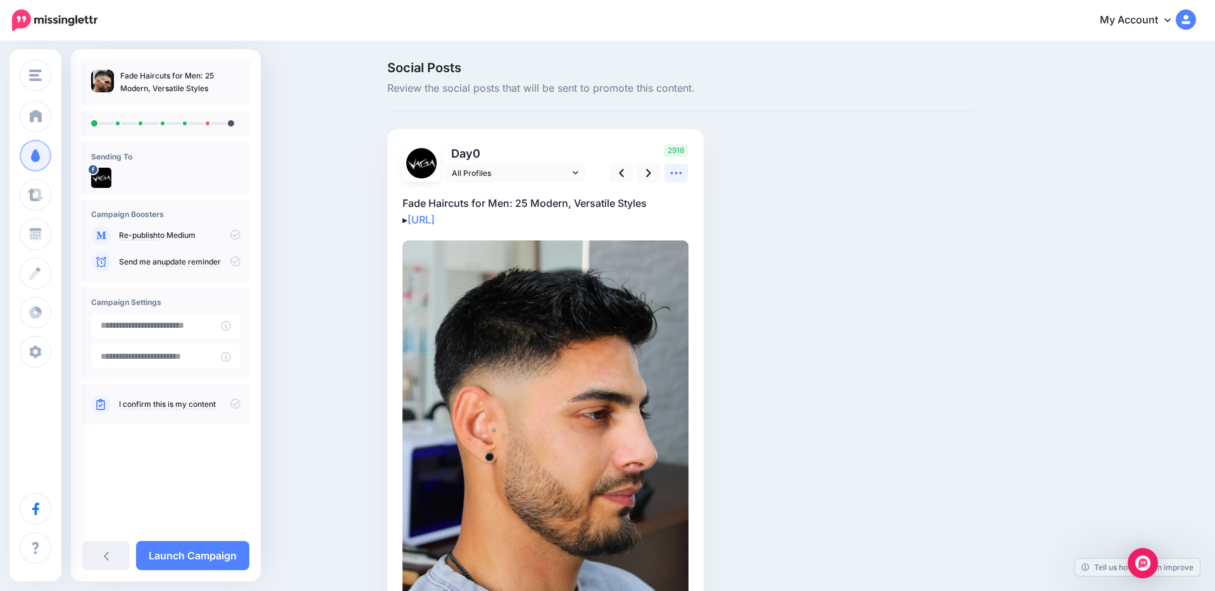
click at [680, 173] on icon at bounding box center [676, 173] width 11 height 3
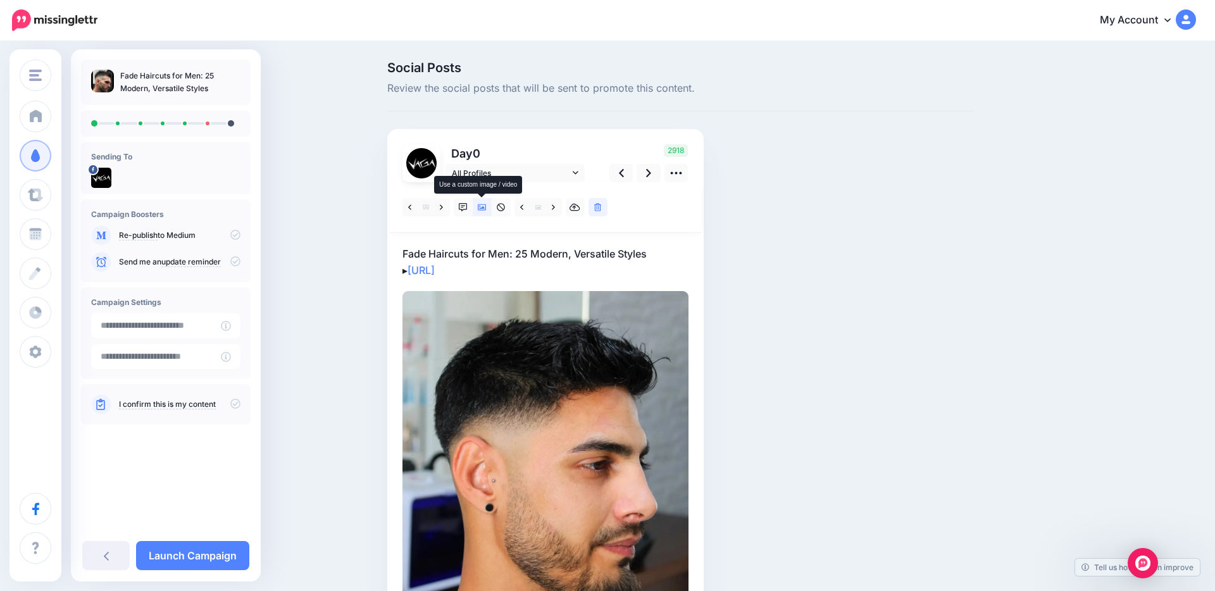
click at [480, 211] on icon at bounding box center [482, 207] width 9 height 9
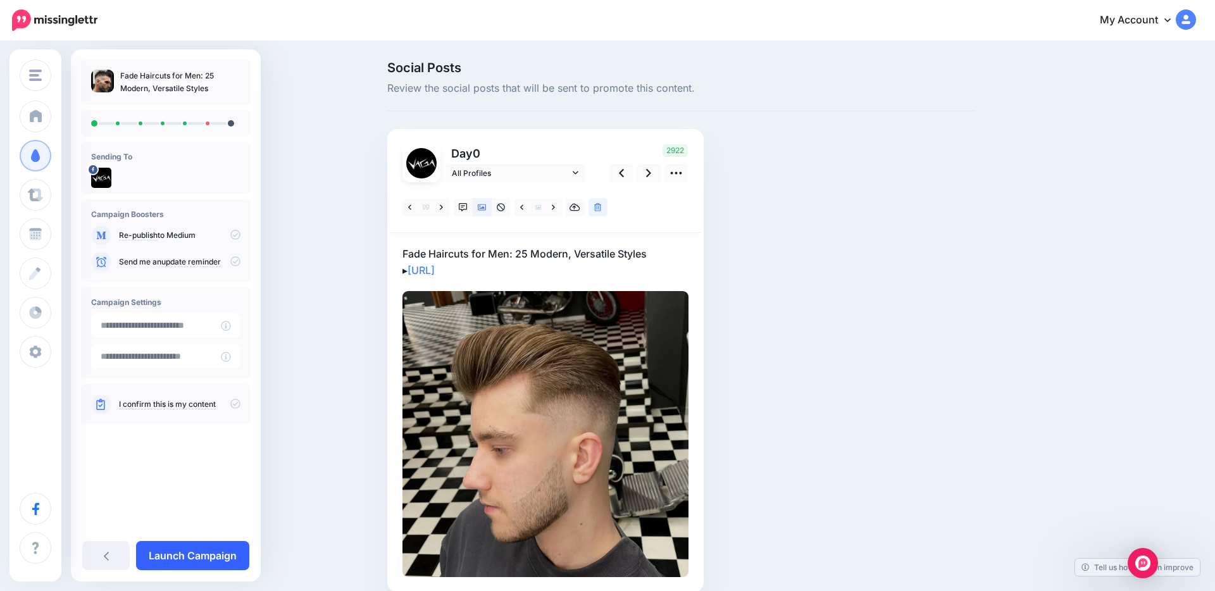
click at [203, 563] on link "Launch Campaign" at bounding box center [192, 555] width 113 height 29
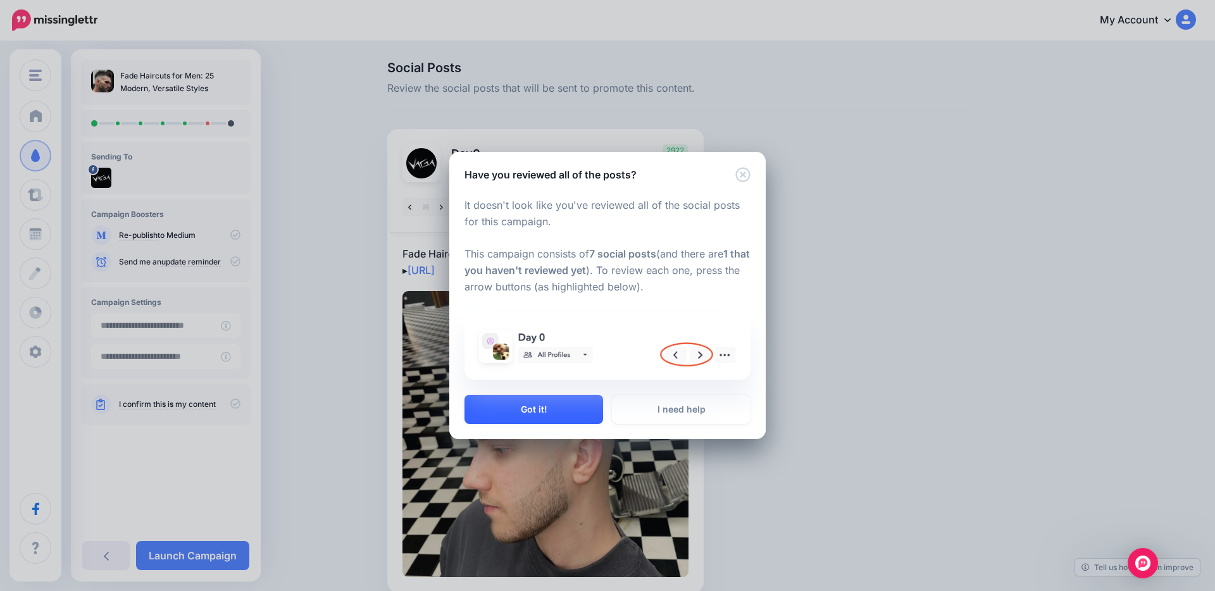
click at [553, 408] on button "Got it!" at bounding box center [533, 409] width 139 height 29
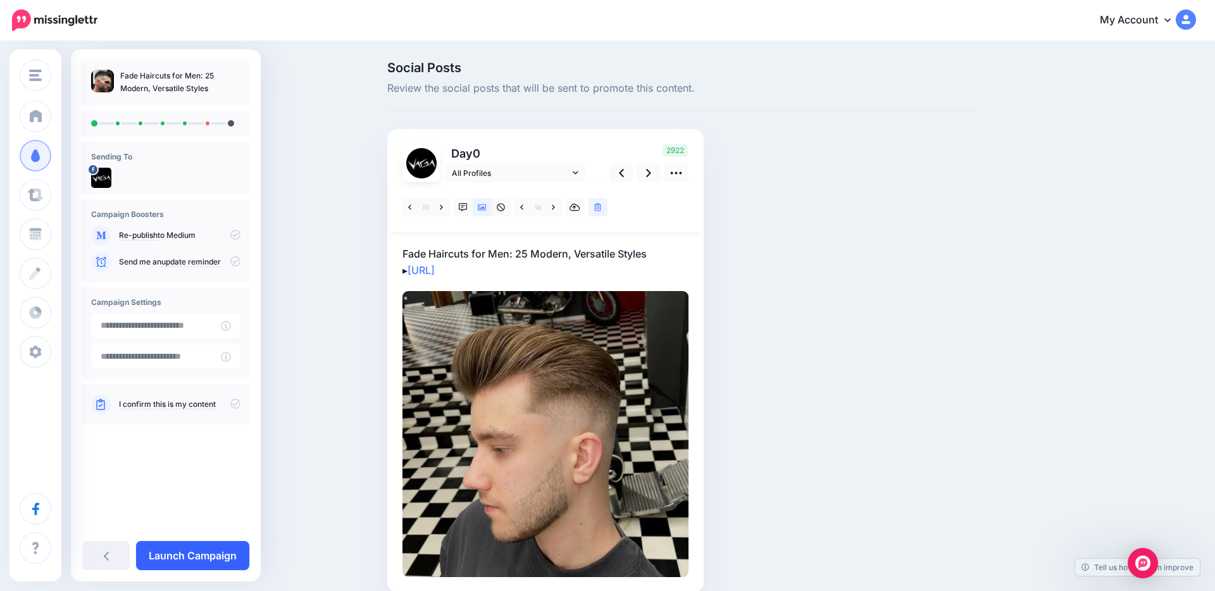
click at [222, 554] on link "Launch Campaign" at bounding box center [192, 555] width 113 height 29
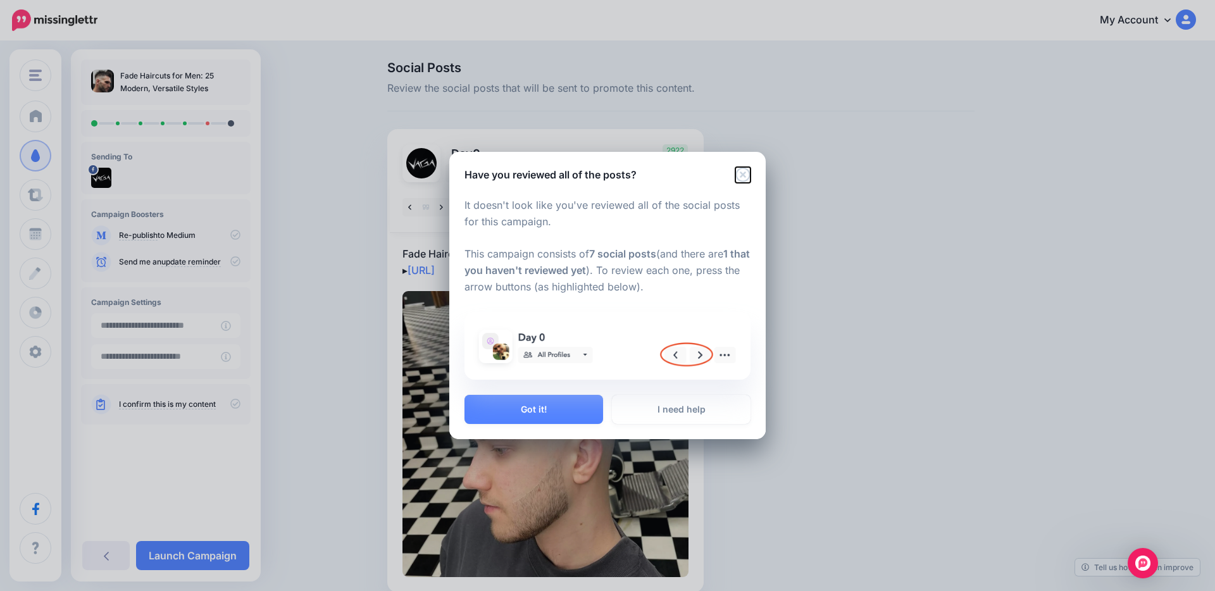
click at [742, 177] on icon "Close" at bounding box center [742, 174] width 15 height 15
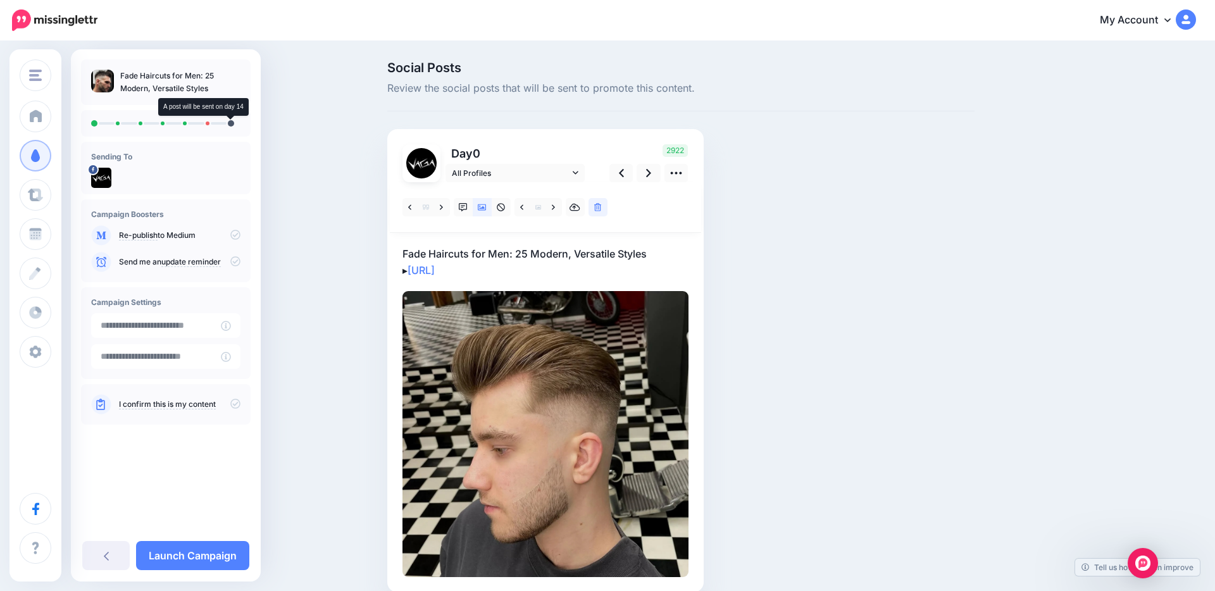
click at [229, 125] on li at bounding box center [231, 123] width 6 height 6
click at [648, 168] on icon at bounding box center [648, 172] width 5 height 13
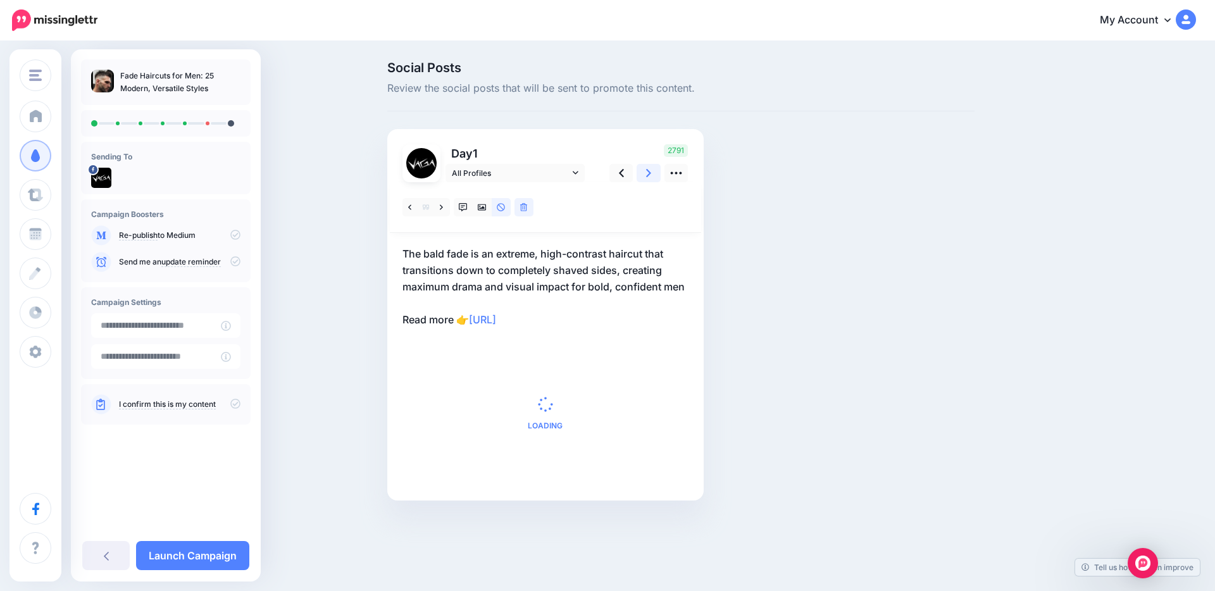
click at [648, 171] on icon at bounding box center [648, 173] width 5 height 8
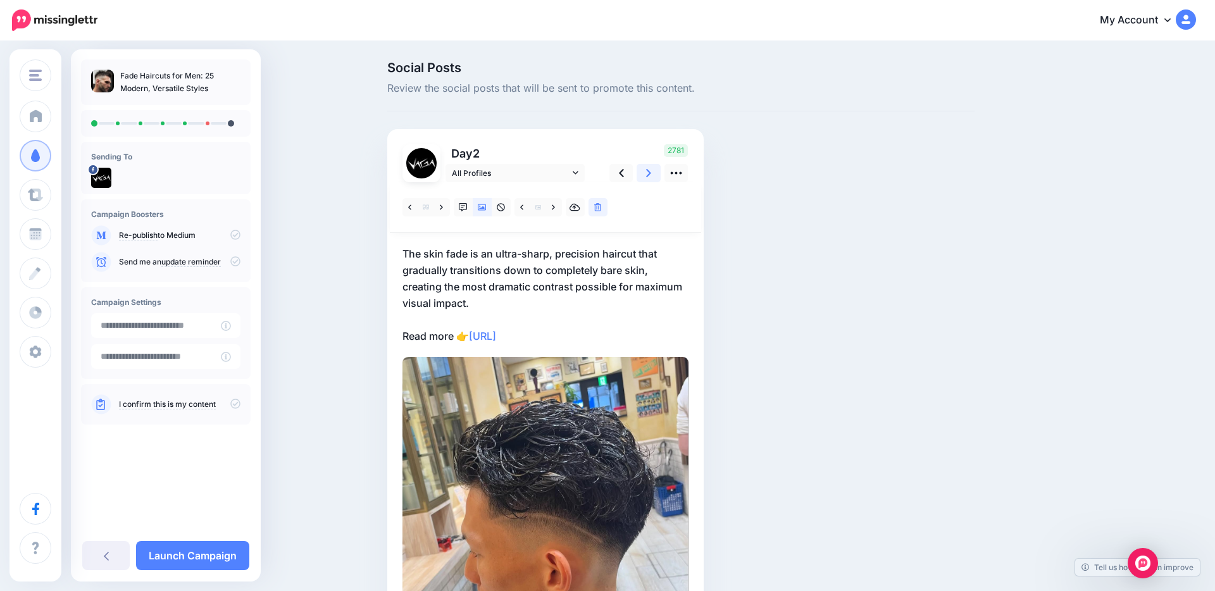
click at [648, 171] on icon at bounding box center [648, 173] width 5 height 8
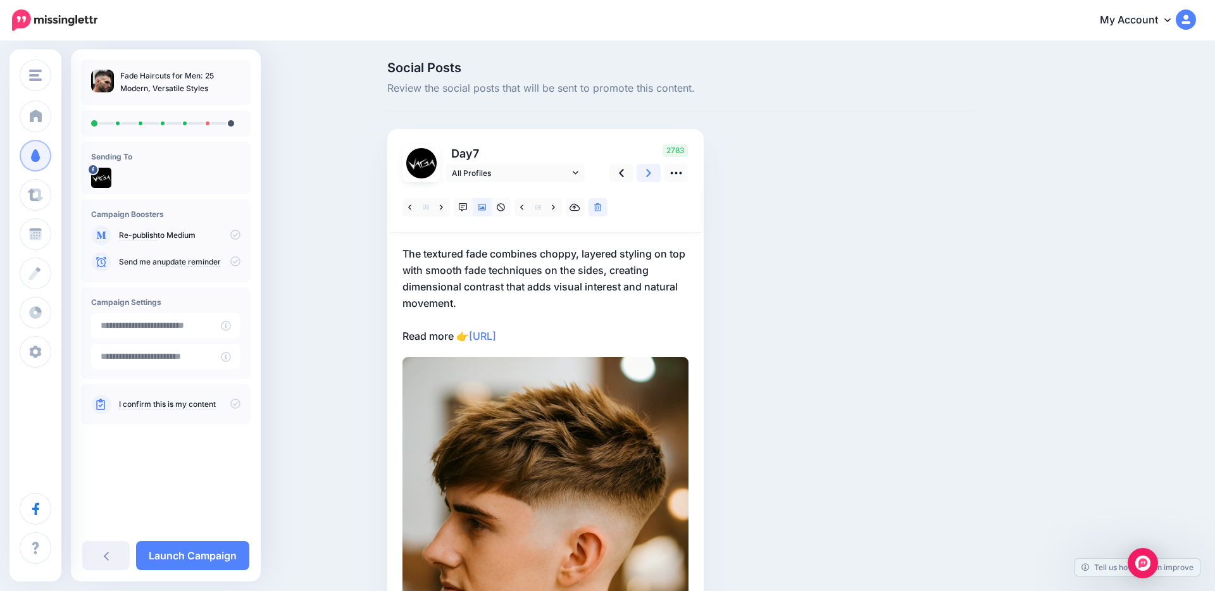
click at [648, 171] on icon at bounding box center [648, 173] width 5 height 8
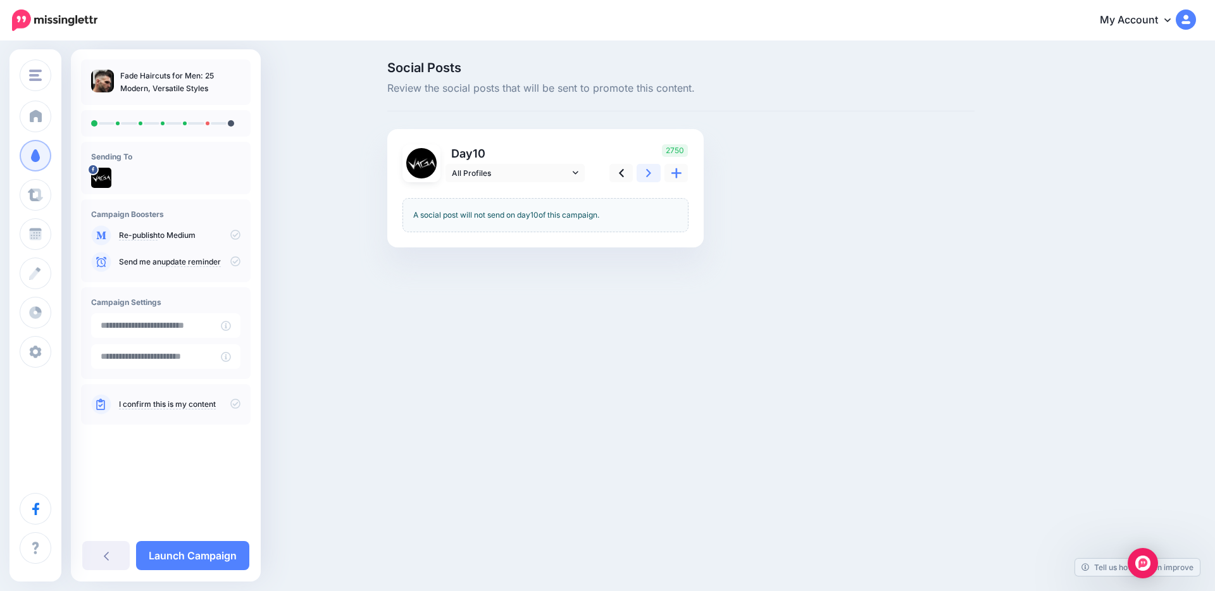
click at [645, 170] on link at bounding box center [649, 173] width 24 height 18
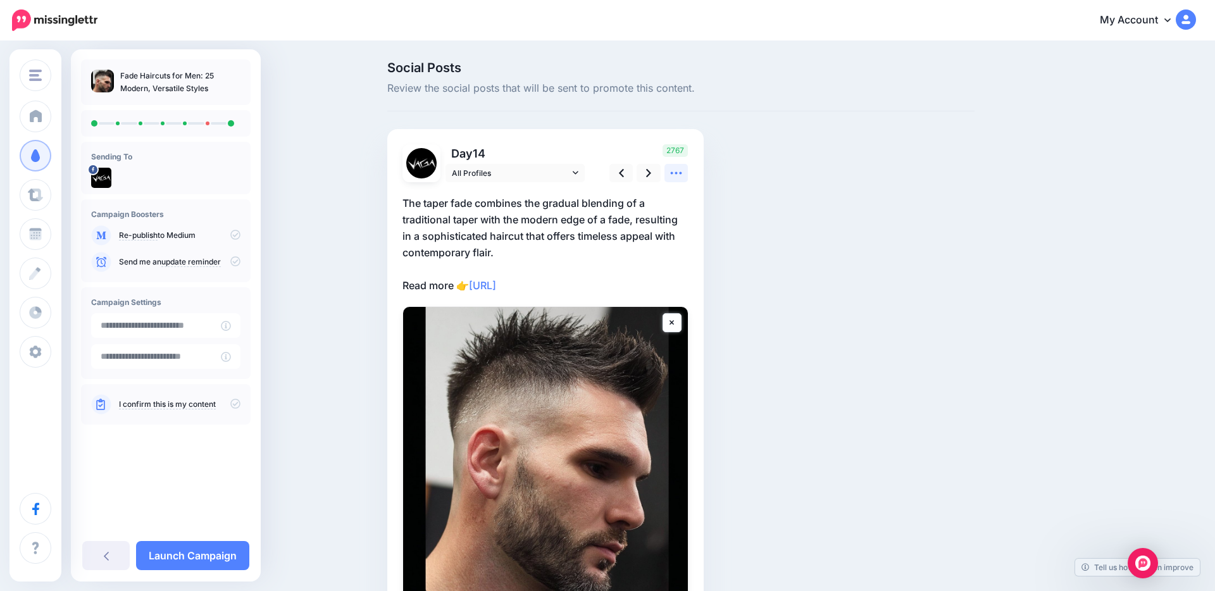
click at [676, 177] on icon at bounding box center [676, 172] width 13 height 13
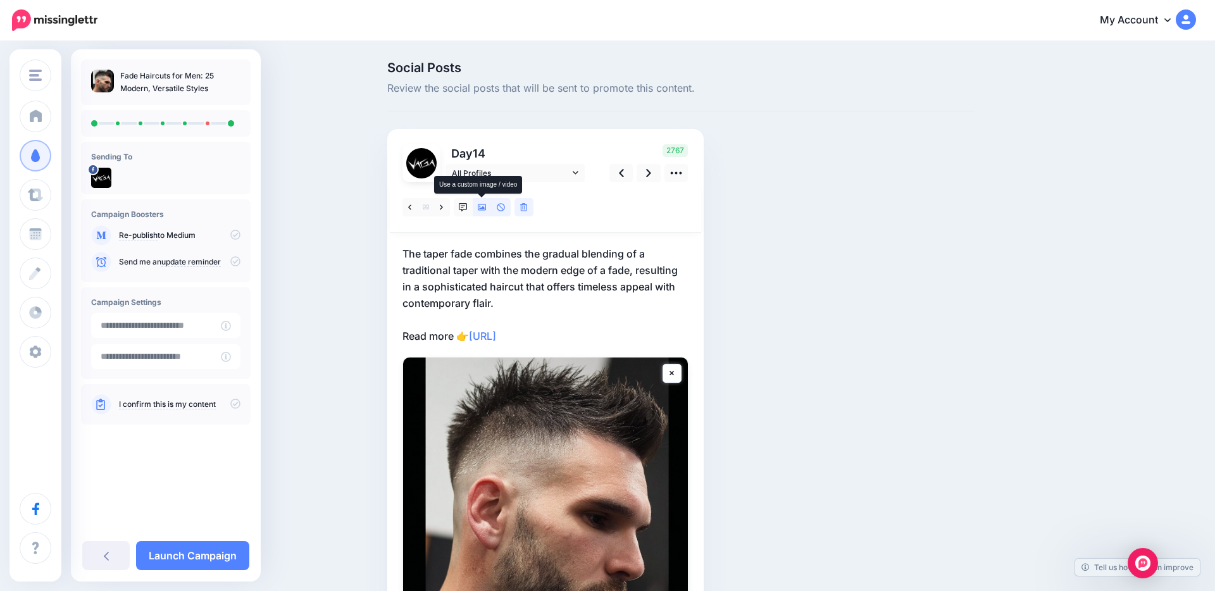
click at [481, 209] on icon at bounding box center [482, 207] width 9 height 9
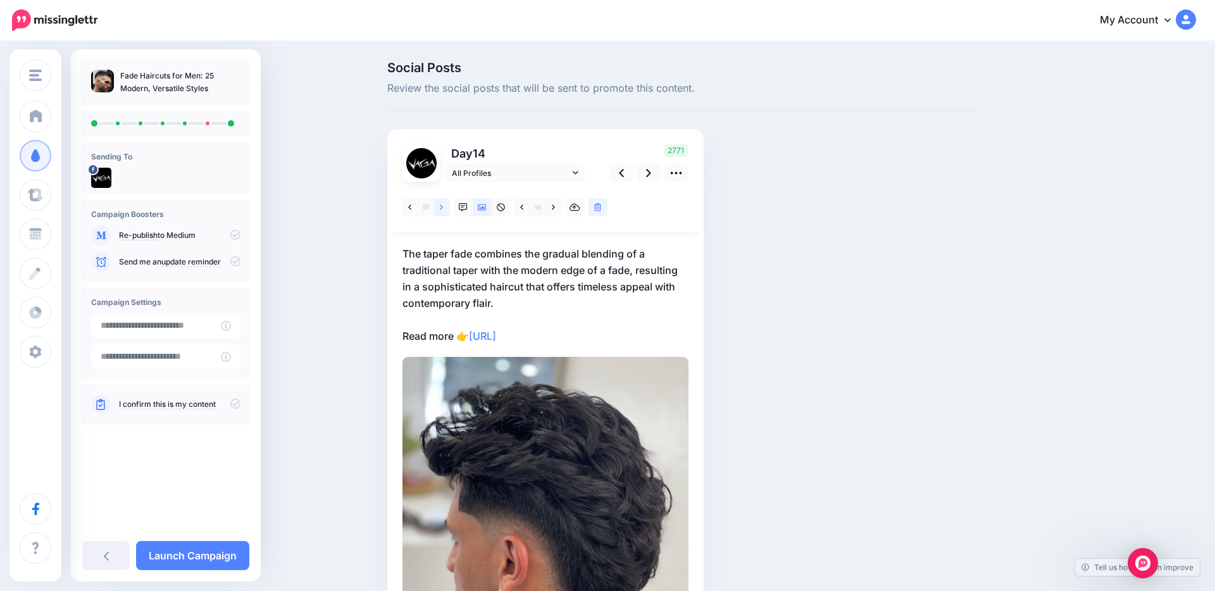
click at [439, 206] on link at bounding box center [442, 207] width 16 height 18
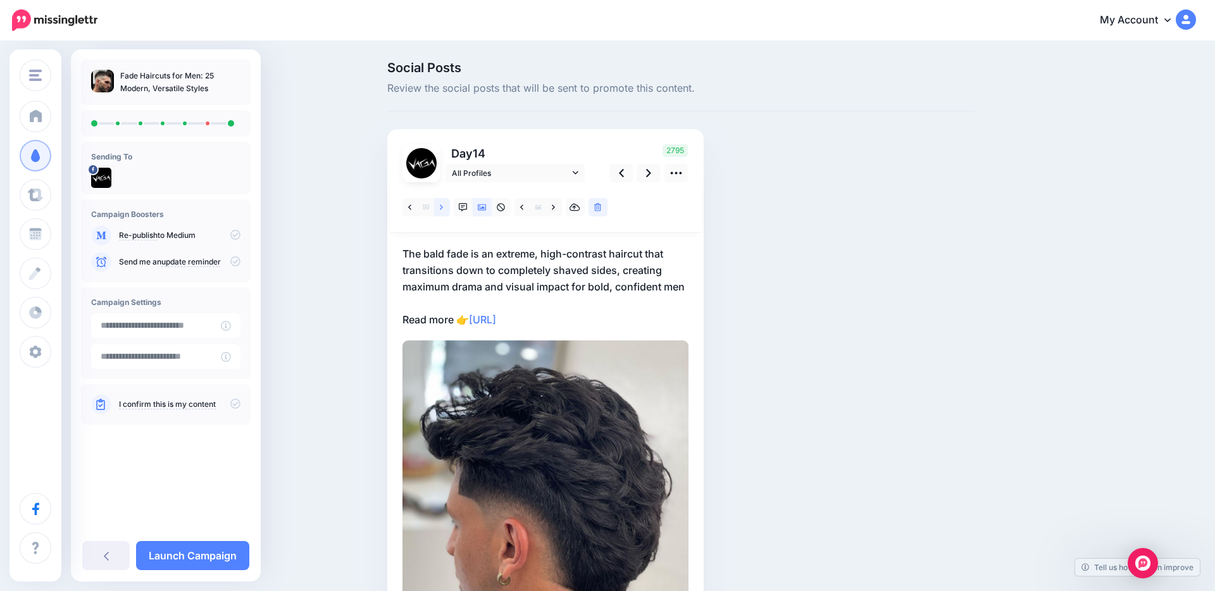
click at [437, 206] on link at bounding box center [442, 207] width 16 height 18
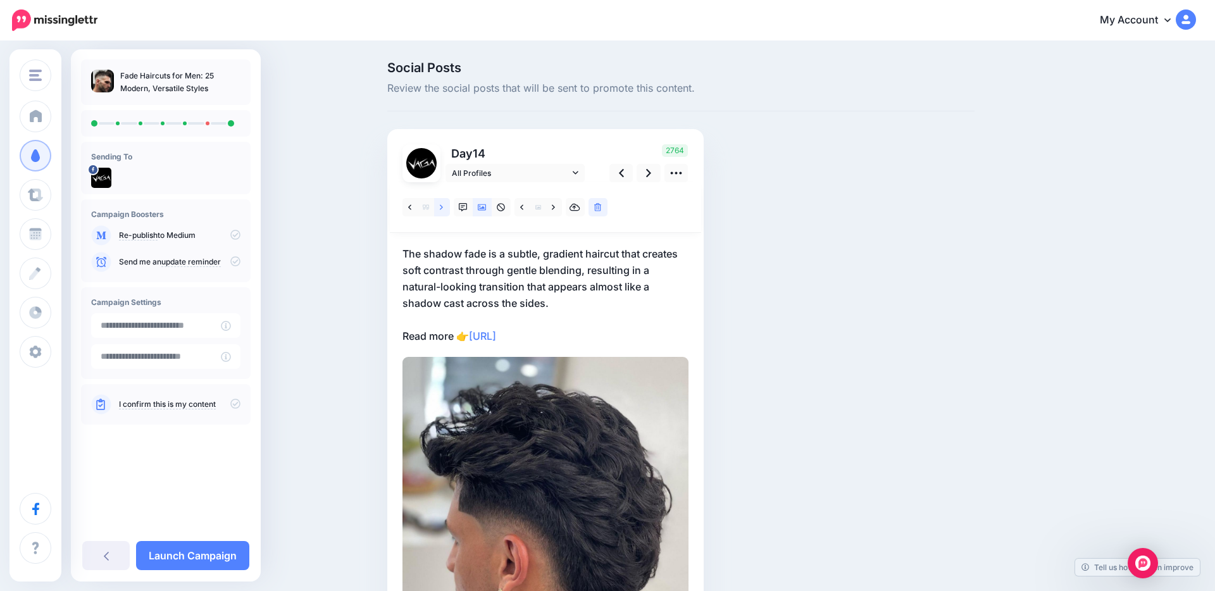
click at [437, 206] on link at bounding box center [442, 207] width 16 height 18
click at [438, 207] on link at bounding box center [442, 207] width 16 height 18
click at [440, 205] on icon at bounding box center [441, 206] width 3 height 5
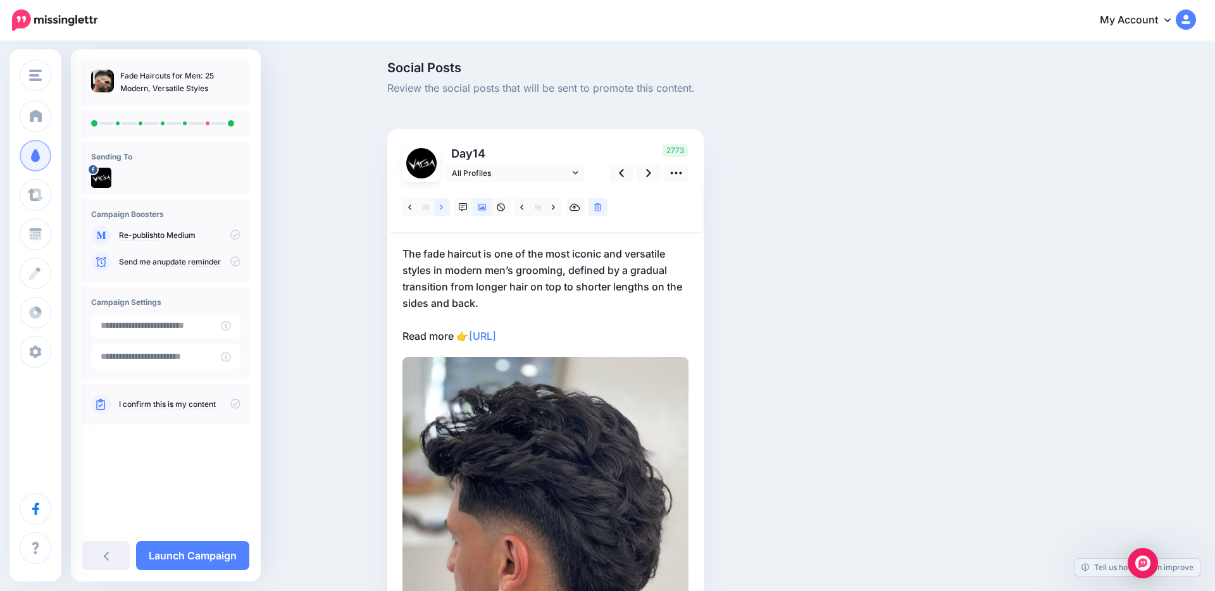
click at [440, 206] on icon at bounding box center [441, 206] width 3 height 5
click at [480, 208] on icon at bounding box center [482, 207] width 9 height 6
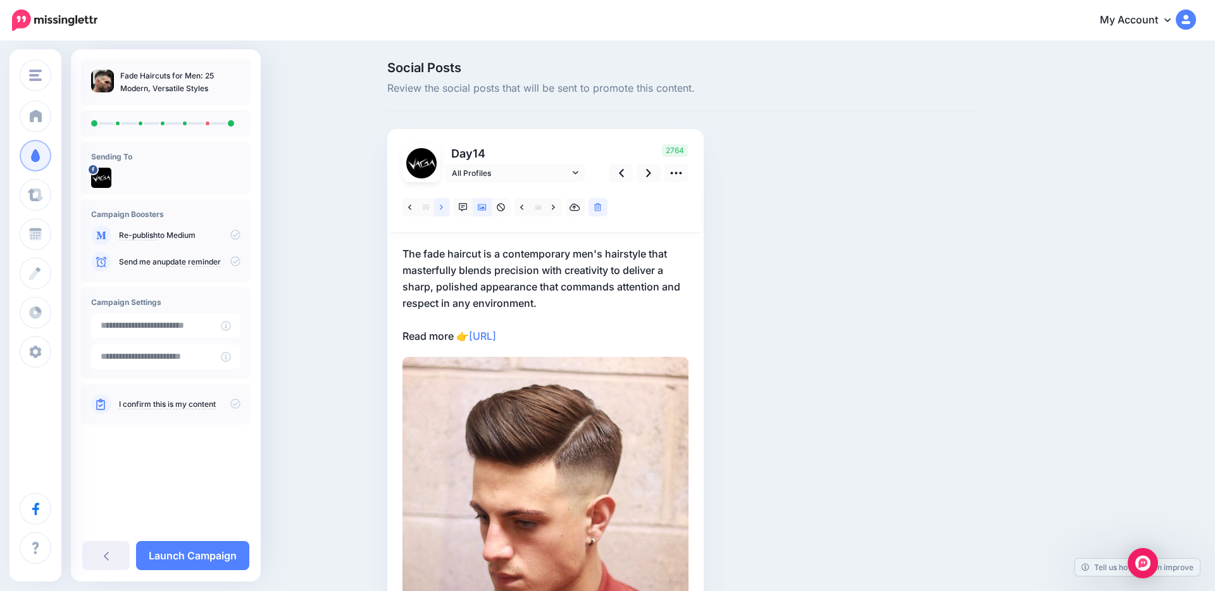
click at [436, 210] on link at bounding box center [442, 207] width 16 height 18
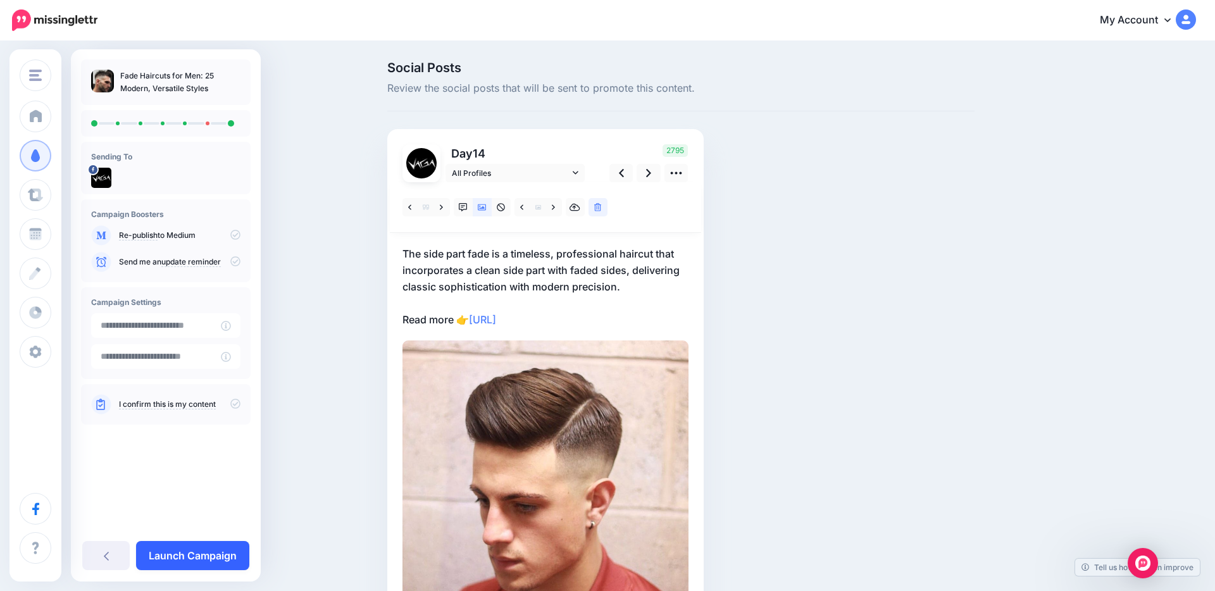
click at [232, 557] on link "Launch Campaign" at bounding box center [192, 555] width 113 height 29
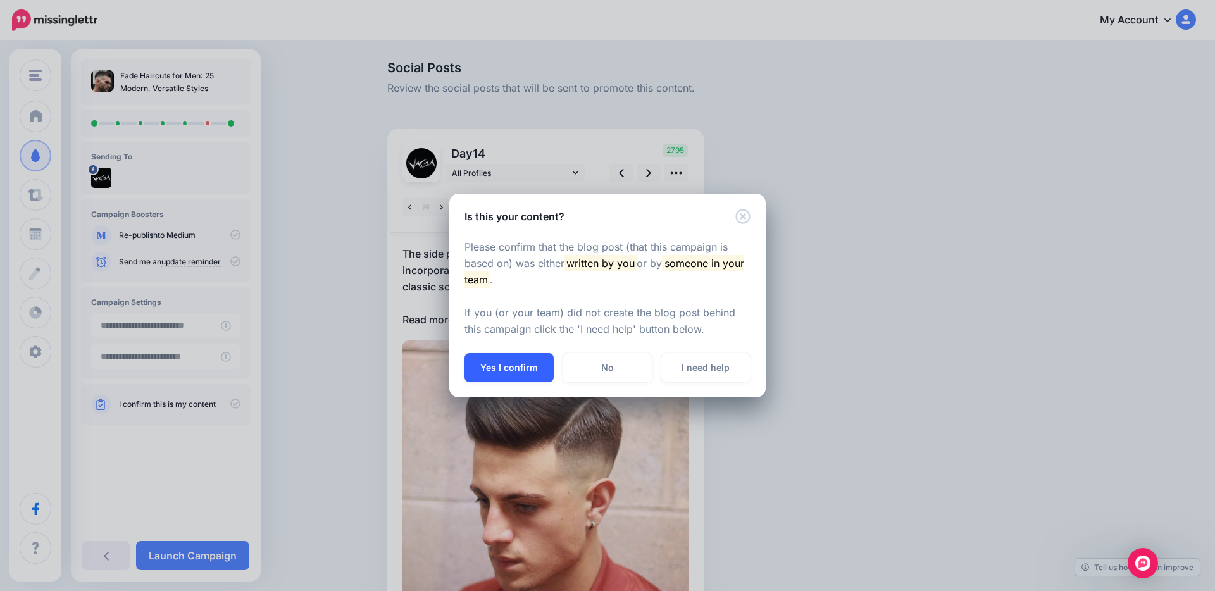
click at [528, 373] on button "Yes I confirm" at bounding box center [508, 367] width 89 height 29
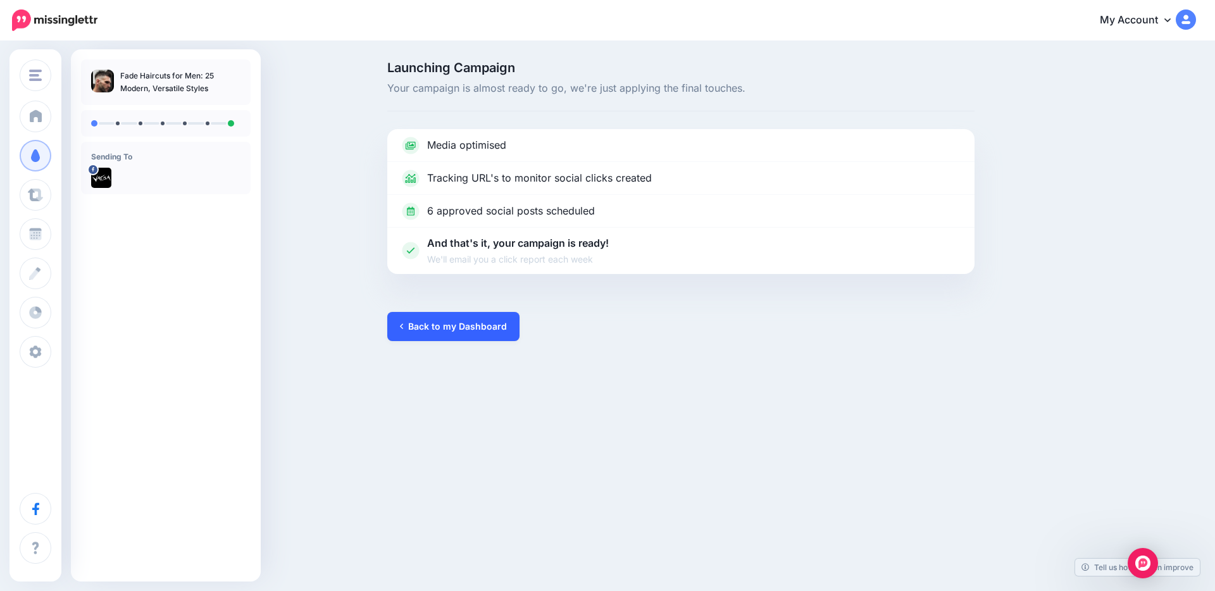
click at [458, 325] on link "Back to my Dashboard" at bounding box center [453, 326] width 132 height 29
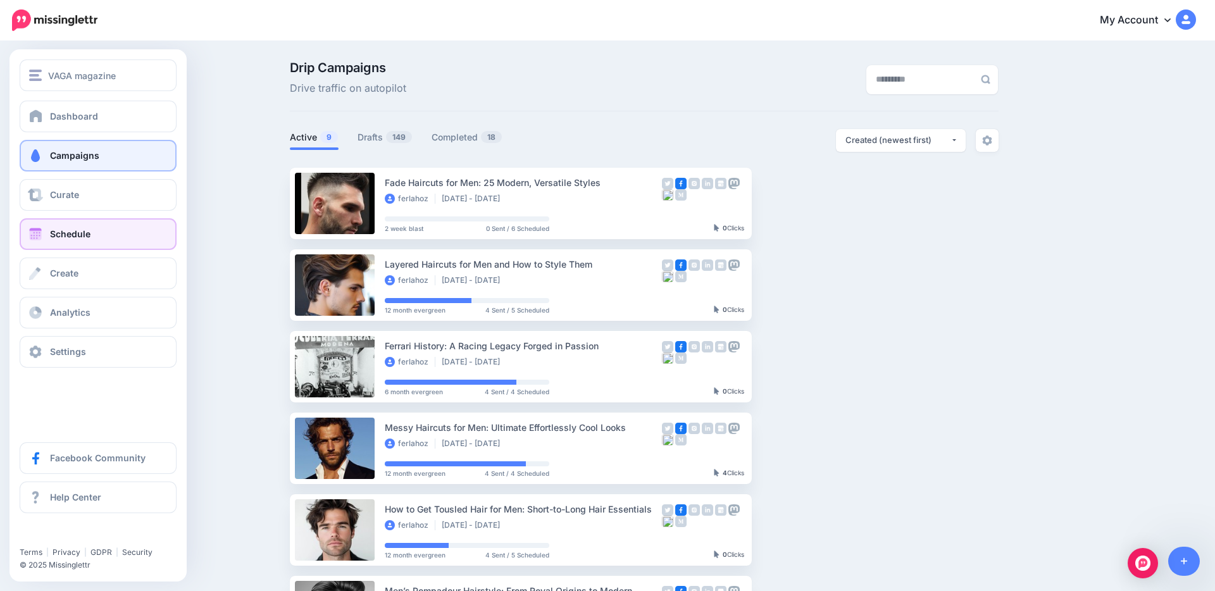
click at [39, 234] on span at bounding box center [35, 234] width 16 height 13
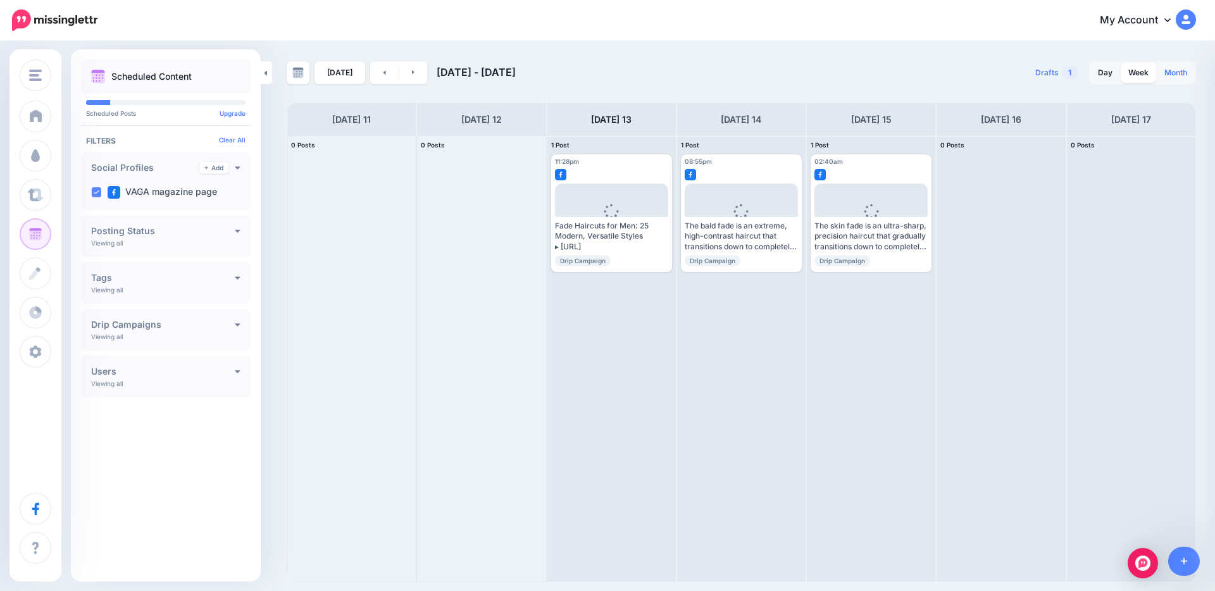
click at [1168, 71] on link "Month" at bounding box center [1176, 73] width 38 height 20
